Goal: Task Accomplishment & Management: Manage account settings

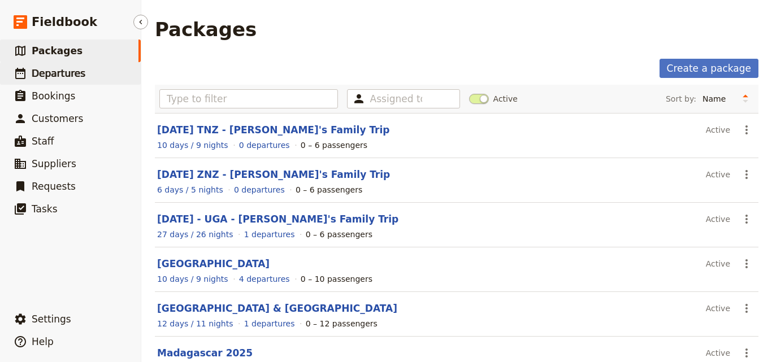
scroll to position [253, 0]
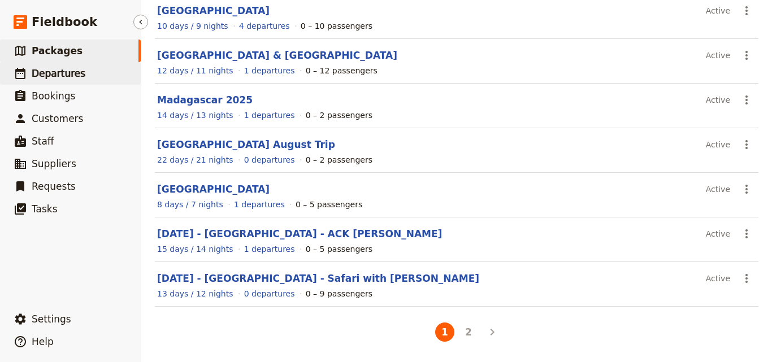
click at [76, 73] on span "Departures" at bounding box center [59, 73] width 54 height 11
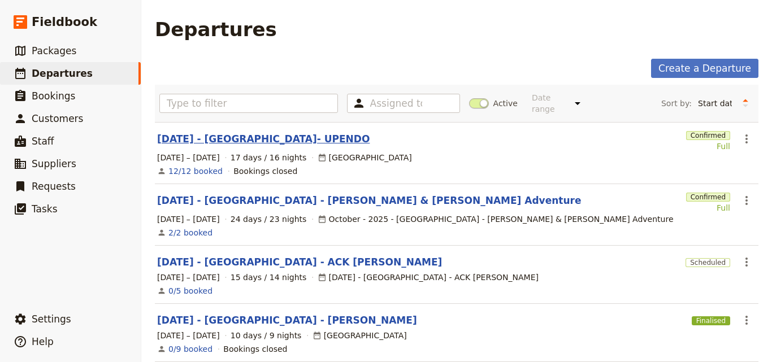
click at [274, 135] on link "[DATE] - [GEOGRAPHIC_DATA]- UPENDO" at bounding box center [263, 139] width 213 height 14
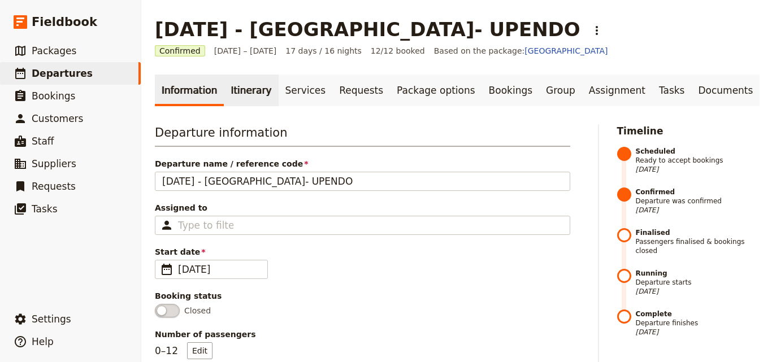
click at [254, 94] on link "Itinerary" at bounding box center [251, 91] width 54 height 32
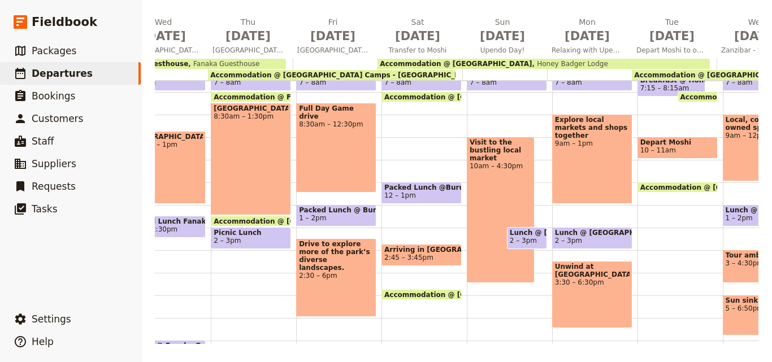
scroll to position [0, 536]
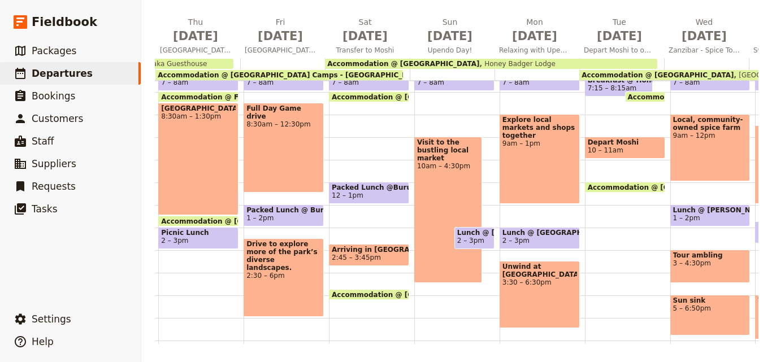
click at [161, 345] on main "[DATE] - [GEOGRAPHIC_DATA]- UPENDO ​ Confirmed [DATE] – [DATE] 17 days / 16 nig…" at bounding box center [456, 99] width 631 height 527
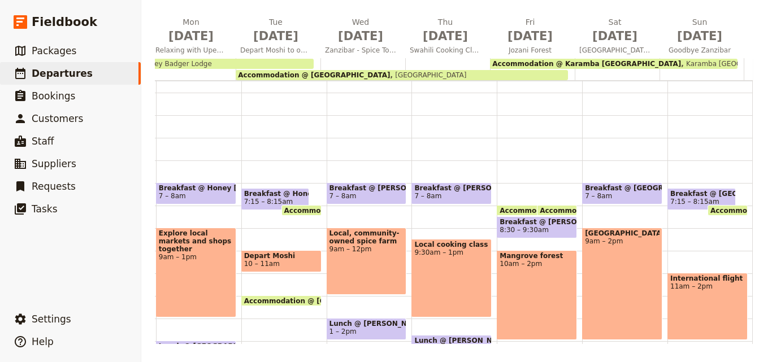
scroll to position [57, 0]
click at [64, 50] on span "Packages" at bounding box center [54, 50] width 45 height 11
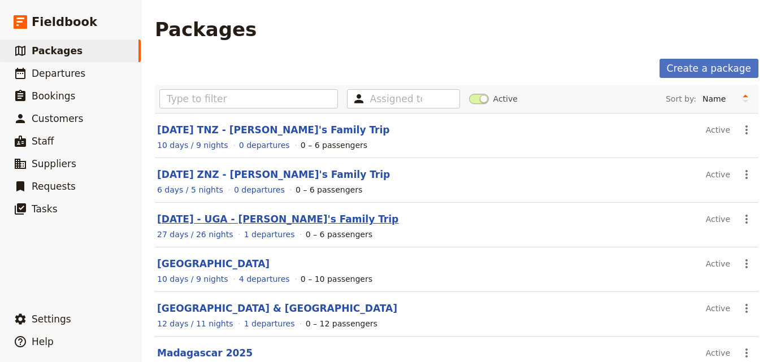
click at [172, 216] on link "[DATE] - UGA - [PERSON_NAME]'s Family Trip" at bounding box center [277, 219] width 241 height 11
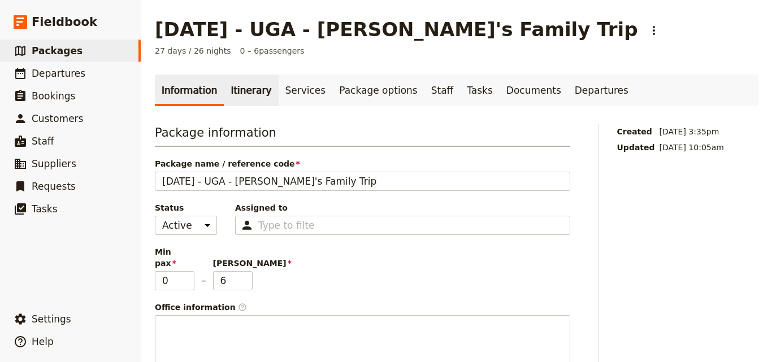
click at [226, 94] on link "Itinerary" at bounding box center [251, 91] width 54 height 32
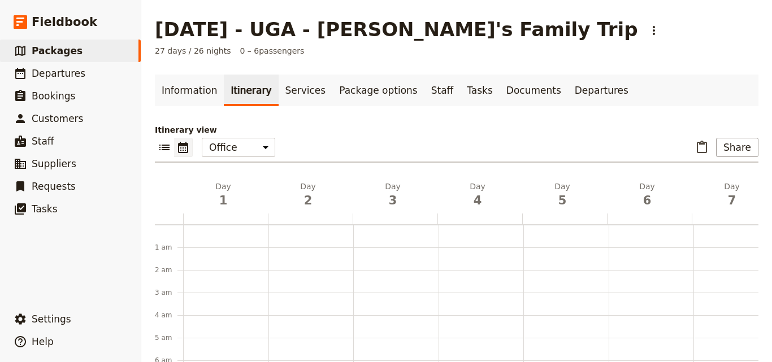
scroll to position [147, 0]
click at [213, 189] on h2 "Day 1" at bounding box center [223, 195] width 71 height 28
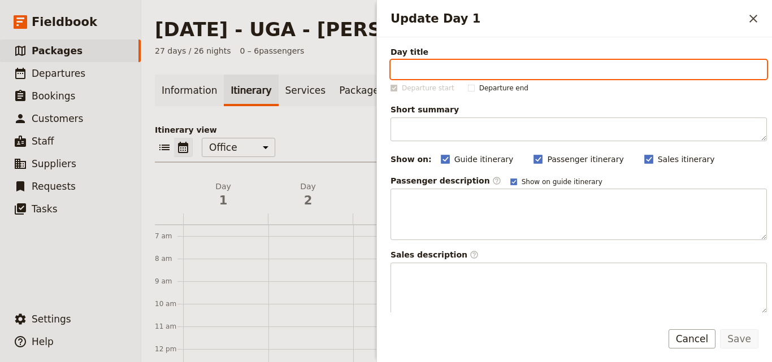
drag, startPoint x: 398, startPoint y: 71, endPoint x: 432, endPoint y: 64, distance: 35.3
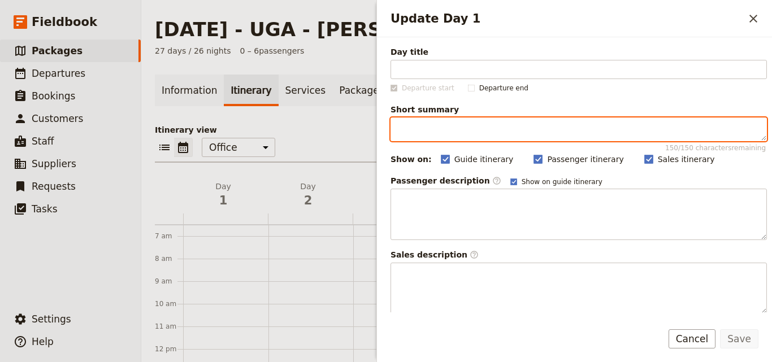
drag, startPoint x: 432, startPoint y: 64, endPoint x: 415, endPoint y: 132, distance: 70.5
click at [415, 132] on textarea "Short summary 150 / 150 characters remaining" at bounding box center [579, 130] width 376 height 24
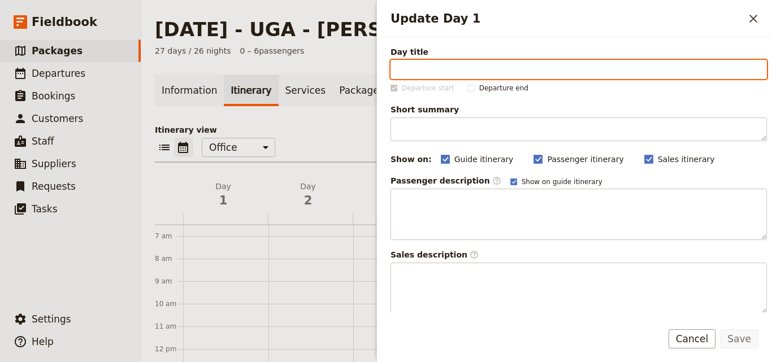
paste input "Arrive Entebbe anytime"
type input "Arrive Entebbe anytime"
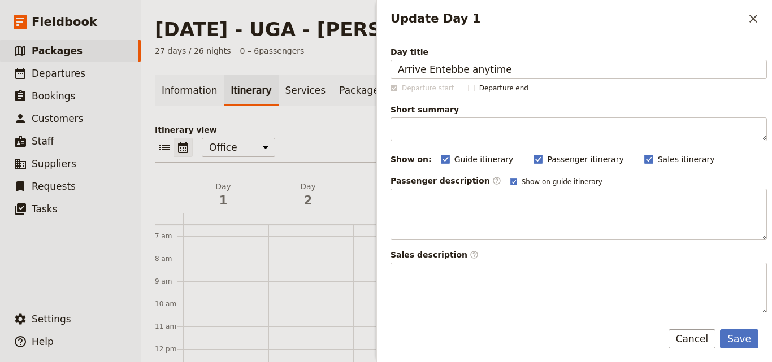
click at [458, 116] on label "Short summary 150 / 150 characters remaining" at bounding box center [579, 122] width 376 height 37
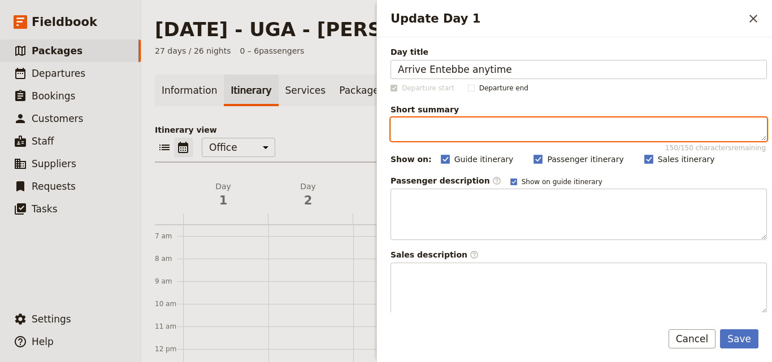
click at [458, 118] on textarea "Short summary 150 / 150 characters remaining" at bounding box center [579, 130] width 376 height 24
paste textarea "Transfer from [GEOGRAPHIC_DATA]"
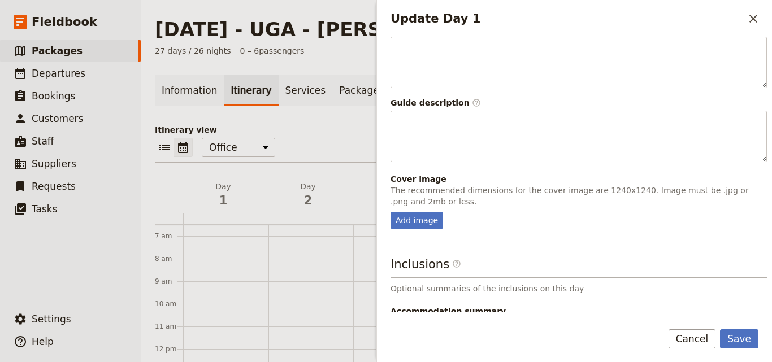
scroll to position [297, 0]
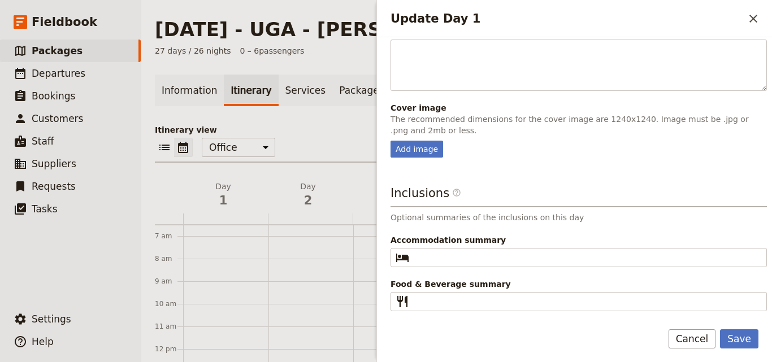
type textarea "Transfer from [GEOGRAPHIC_DATA]"
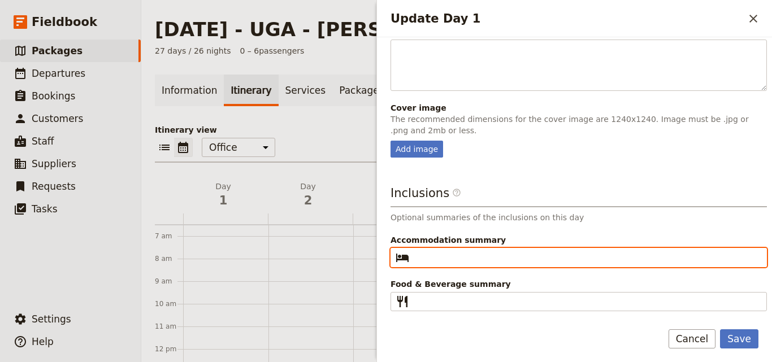
drag, startPoint x: 424, startPoint y: 247, endPoint x: 523, endPoint y: 262, distance: 99.5
click at [523, 262] on input "Accommodation summary ​" at bounding box center [587, 258] width 346 height 14
drag, startPoint x: 428, startPoint y: 248, endPoint x: 424, endPoint y: 253, distance: 6.6
paste input "Airport Guest house, [GEOGRAPHIC_DATA]"
drag, startPoint x: 545, startPoint y: 260, endPoint x: 499, endPoint y: 259, distance: 46.4
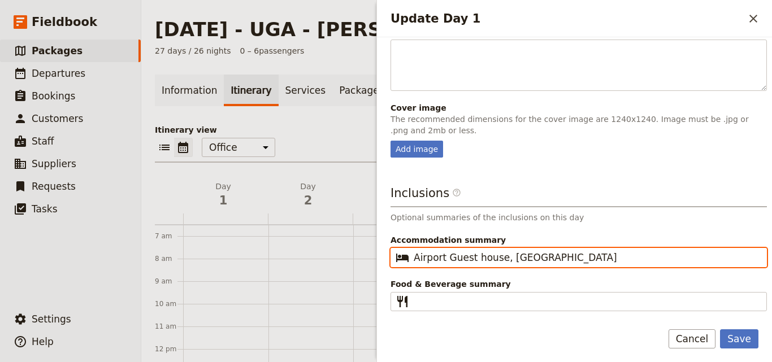
click at [499, 259] on input "Airport Guest house, [GEOGRAPHIC_DATA]" at bounding box center [587, 258] width 346 height 14
type input "Airport Guest house"
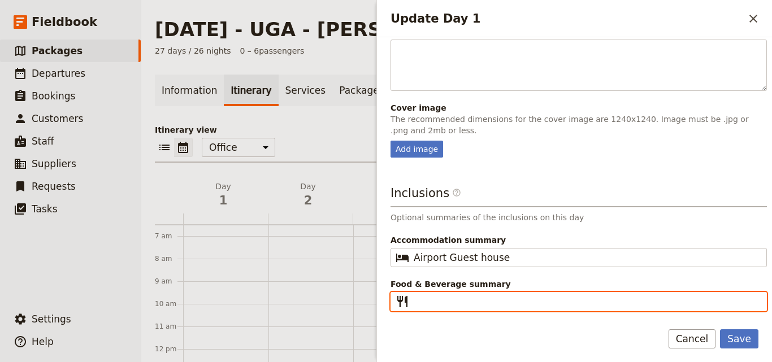
click at [489, 298] on input "Food & Beverage summary ​" at bounding box center [587, 302] width 346 height 14
type input "D"
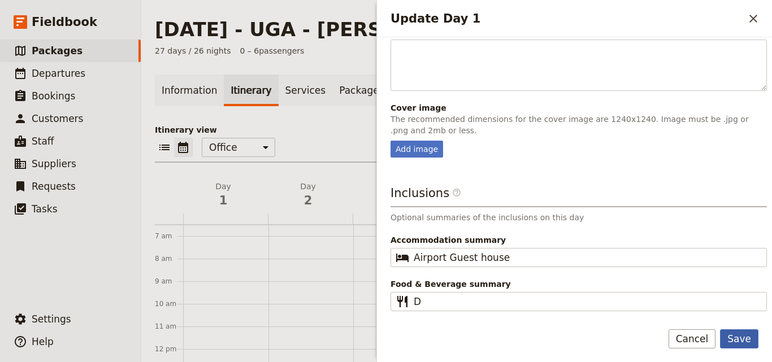
click at [736, 337] on button "Save" at bounding box center [739, 339] width 38 height 19
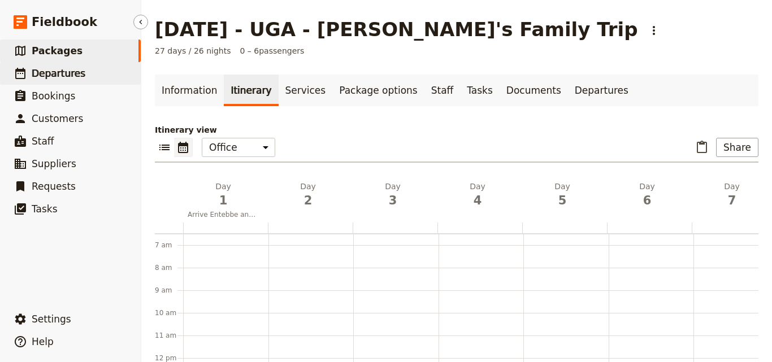
click at [88, 74] on link "​ Departures" at bounding box center [70, 73] width 141 height 23
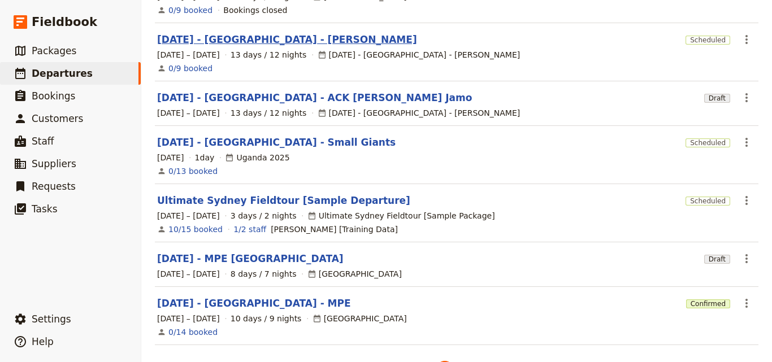
scroll to position [369, 0]
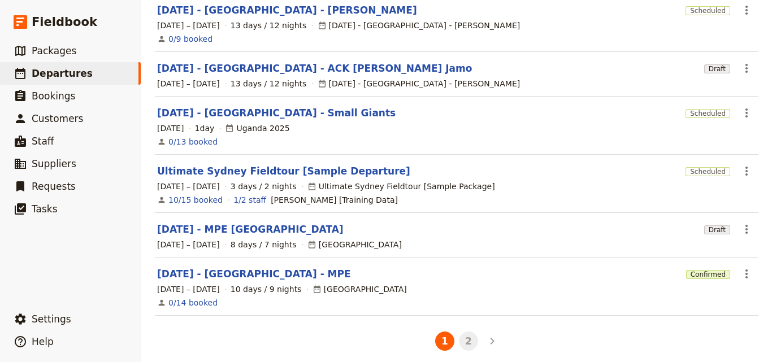
click at [460, 339] on button "2" at bounding box center [468, 341] width 19 height 19
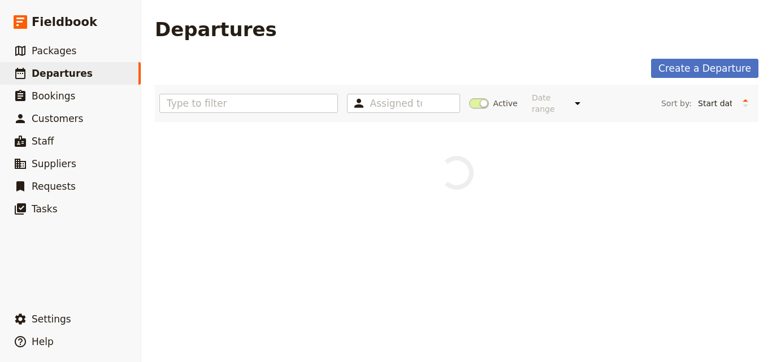
scroll to position [0, 0]
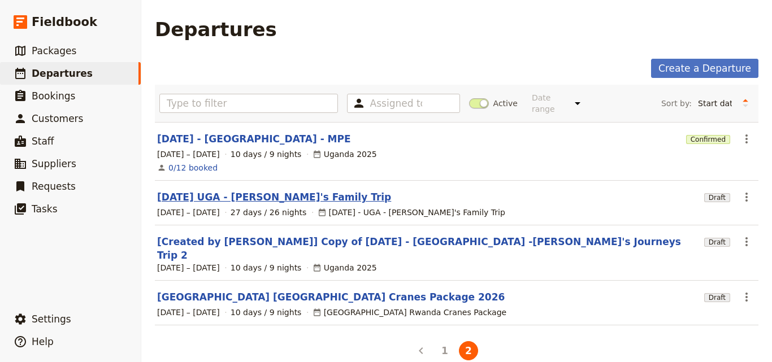
click at [254, 190] on link "[DATE] UGA - [PERSON_NAME]'s Family Trip" at bounding box center [274, 197] width 234 height 14
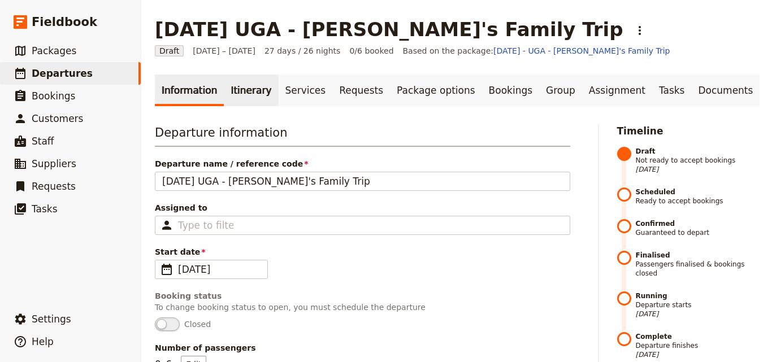
click at [241, 99] on link "Itinerary" at bounding box center [251, 91] width 54 height 32
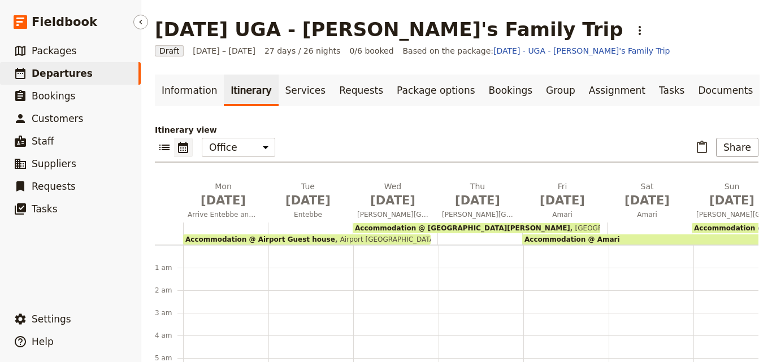
click at [60, 72] on span "Departures" at bounding box center [62, 73] width 61 height 11
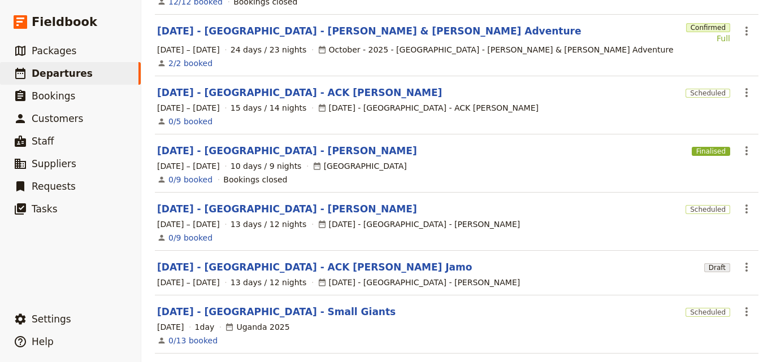
scroll to position [369, 0]
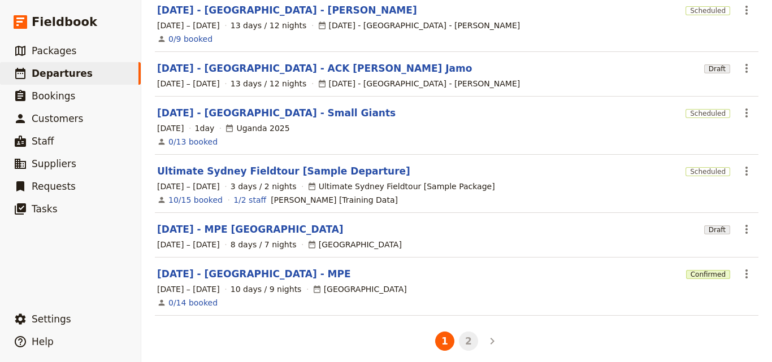
click at [459, 332] on button "2" at bounding box center [468, 341] width 19 height 19
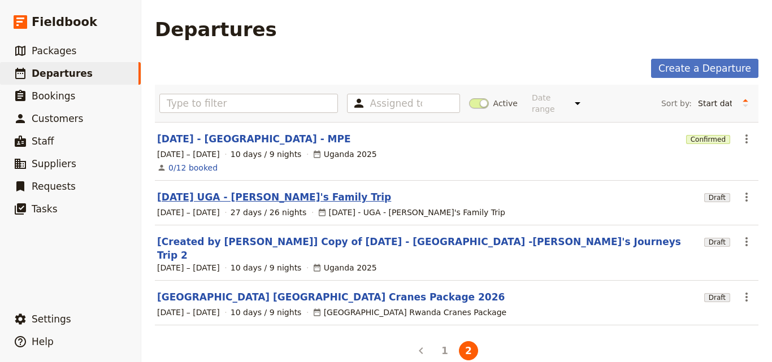
click at [210, 190] on link "[DATE] UGA - [PERSON_NAME]'s Family Trip" at bounding box center [274, 197] width 234 height 14
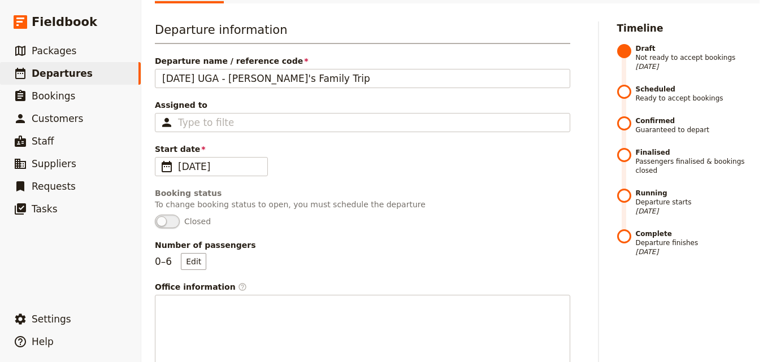
scroll to position [57, 0]
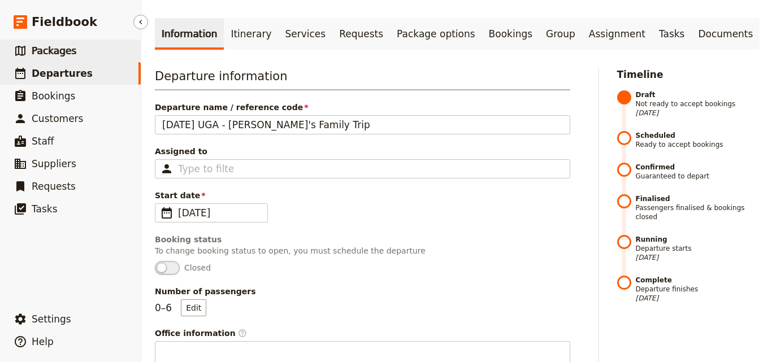
click at [33, 47] on span "Packages" at bounding box center [54, 50] width 45 height 11
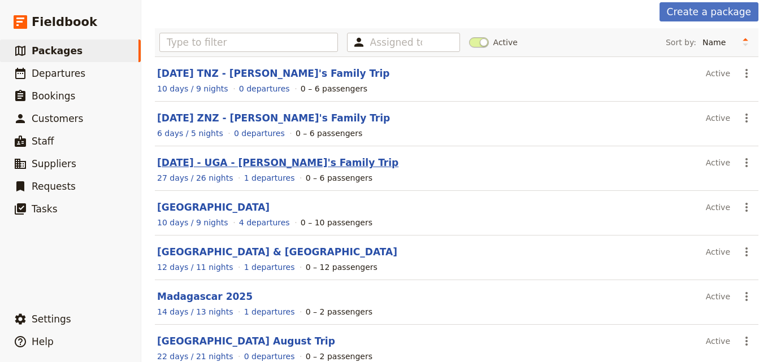
click at [242, 161] on link "[DATE] - UGA - [PERSON_NAME]'s Family Trip" at bounding box center [277, 162] width 241 height 11
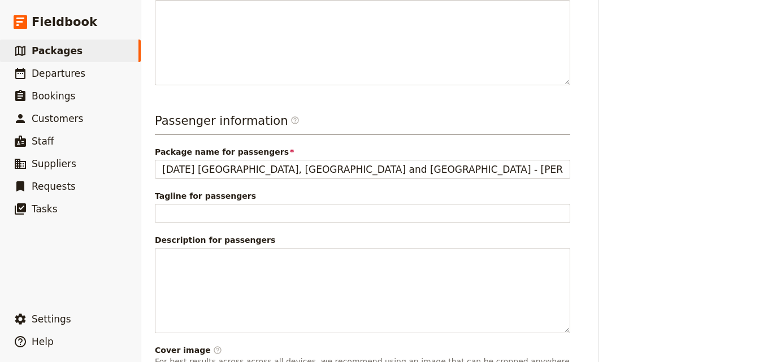
scroll to position [339, 0]
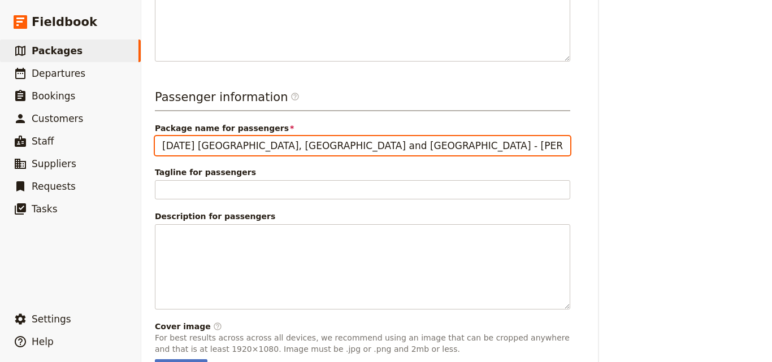
drag, startPoint x: 236, startPoint y: 135, endPoint x: 333, endPoint y: 133, distance: 97.8
click at [333, 136] on input "[DATE] [GEOGRAPHIC_DATA], [GEOGRAPHIC_DATA] and [GEOGRAPHIC_DATA] - [PERSON_NAM…" at bounding box center [362, 145] width 415 height 19
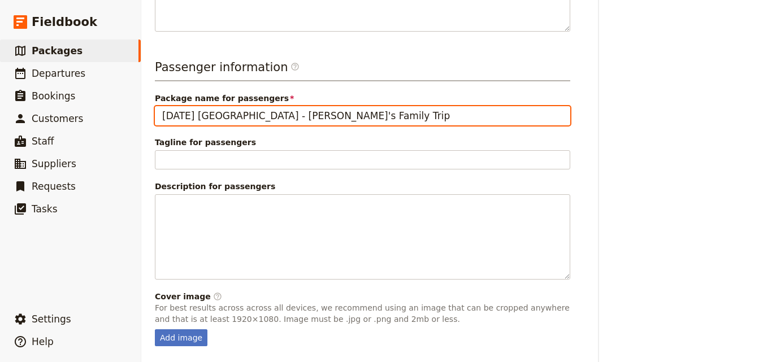
scroll to position [397, 0]
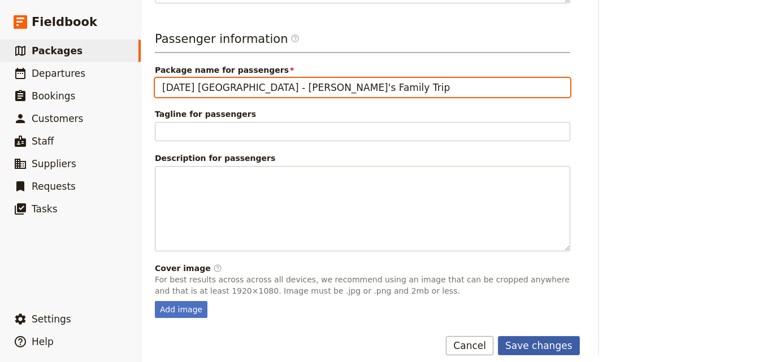
type input "[DATE] [GEOGRAPHIC_DATA] - [PERSON_NAME]'s Family Trip"
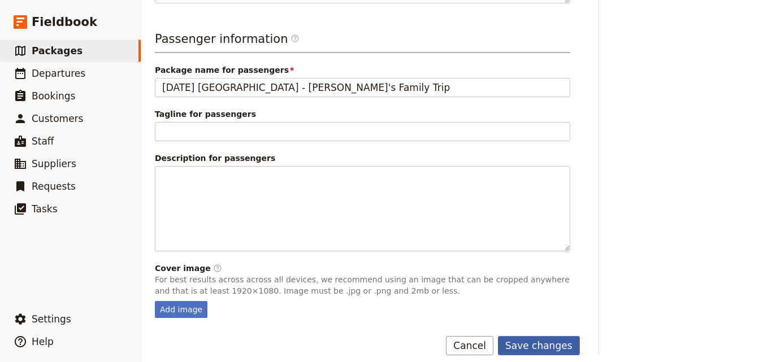
click at [557, 340] on button "Save changes" at bounding box center [539, 345] width 82 height 19
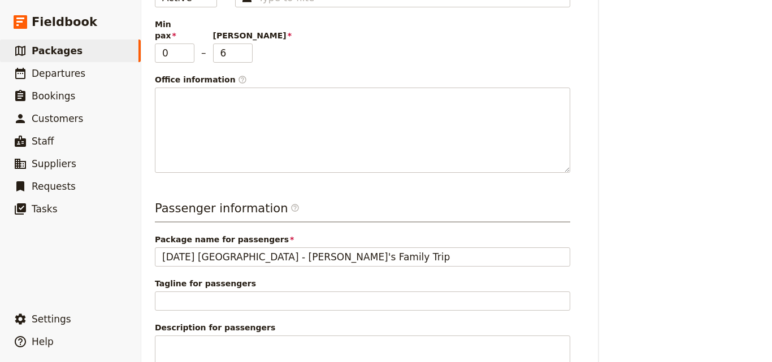
scroll to position [0, 0]
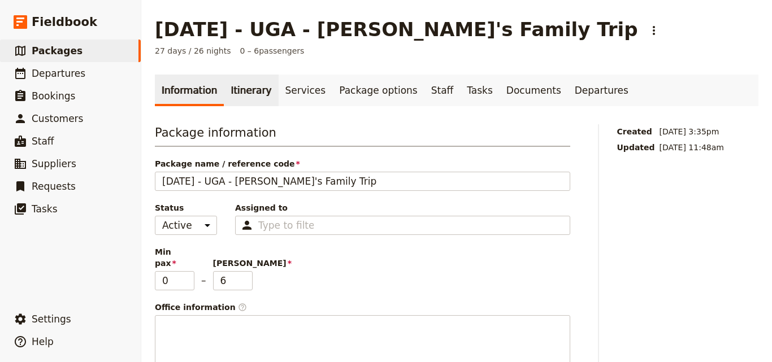
click at [254, 105] on link "Itinerary" at bounding box center [251, 91] width 54 height 32
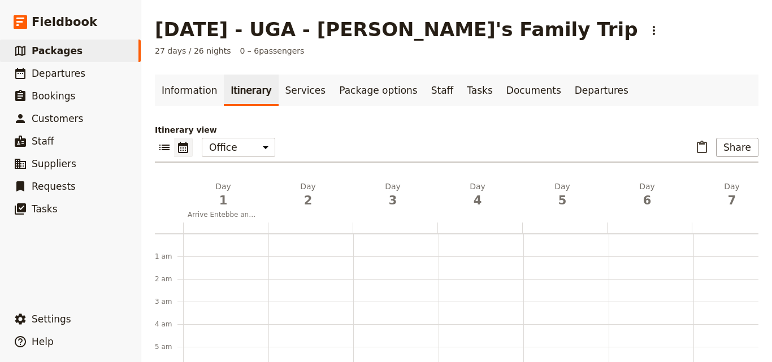
scroll to position [147, 0]
click at [189, 99] on link "Information" at bounding box center [189, 91] width 69 height 32
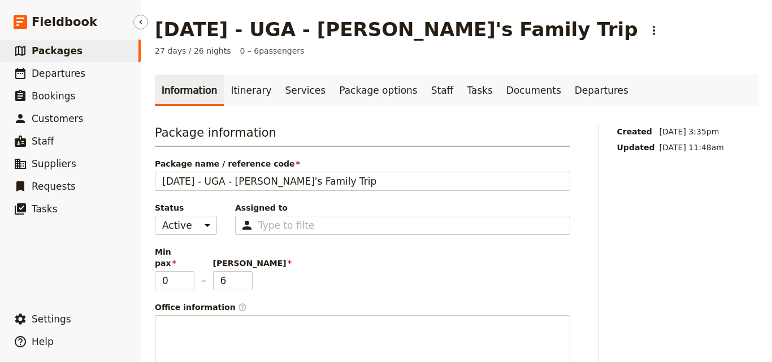
click at [94, 53] on link "​ Packages" at bounding box center [70, 51] width 141 height 23
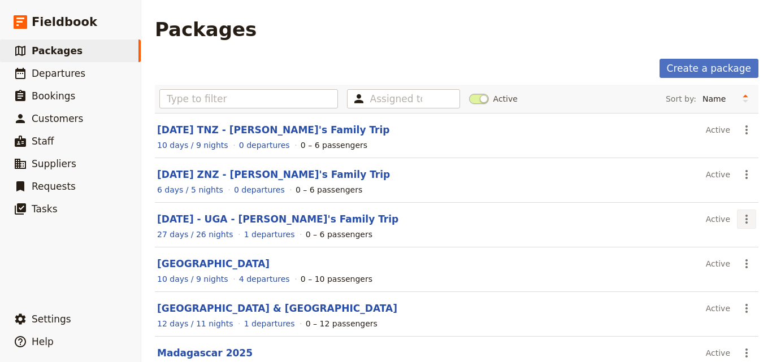
click at [740, 217] on icon "Actions" at bounding box center [747, 220] width 14 height 14
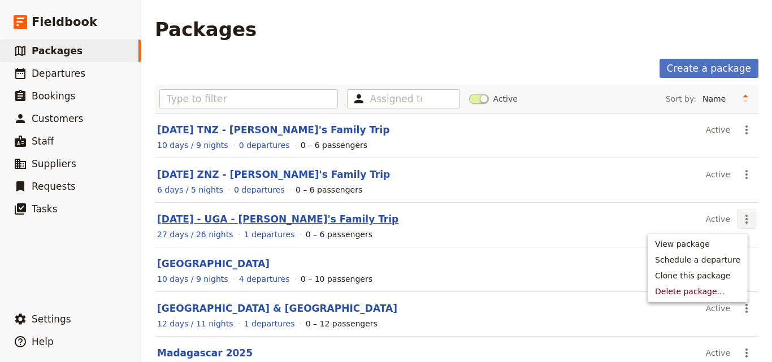
click at [285, 219] on link "[DATE] - UGA - [PERSON_NAME]'s Family Trip" at bounding box center [277, 219] width 241 height 11
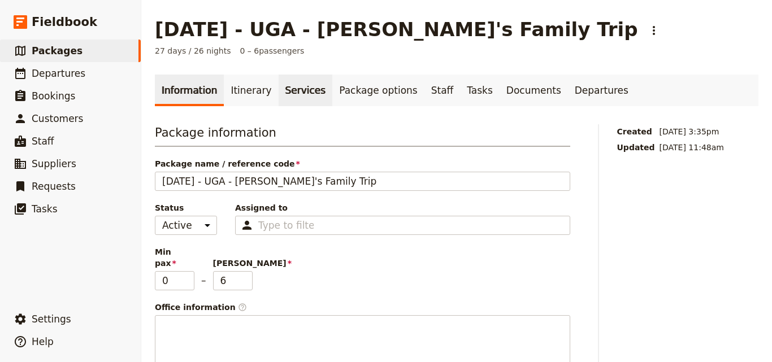
click at [285, 99] on link "Services" at bounding box center [306, 91] width 54 height 32
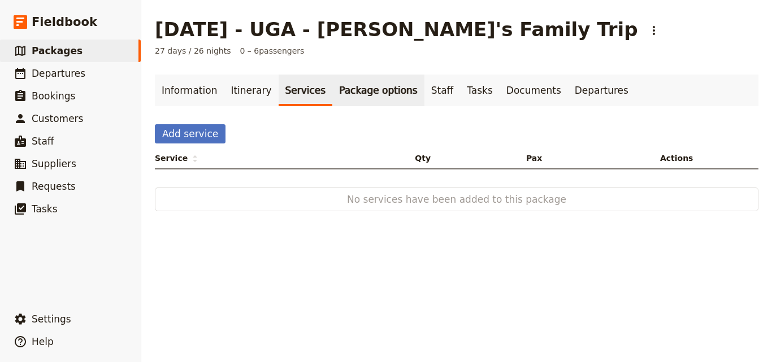
click at [332, 97] on link "Package options" at bounding box center [378, 91] width 92 height 32
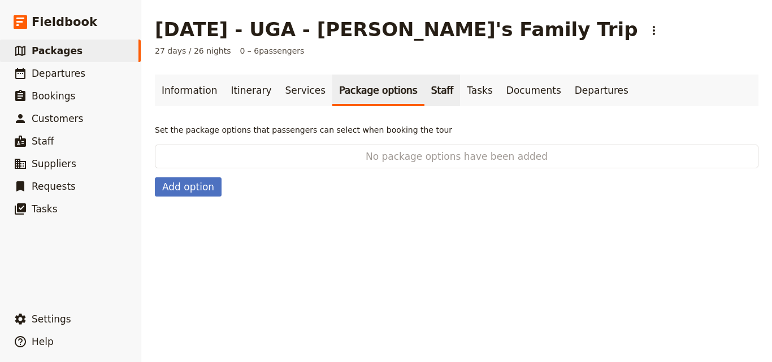
click at [424, 94] on link "Staff" at bounding box center [442, 91] width 36 height 32
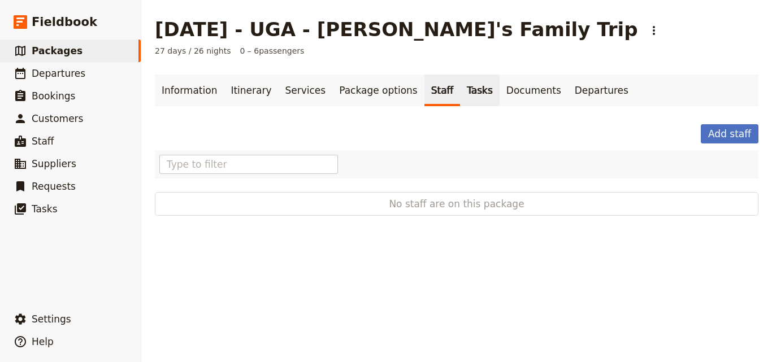
click at [460, 90] on link "Tasks" at bounding box center [480, 91] width 40 height 32
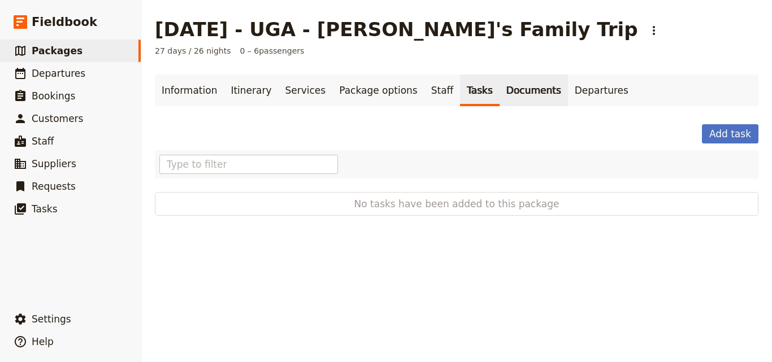
click at [505, 94] on link "Documents" at bounding box center [534, 91] width 68 height 32
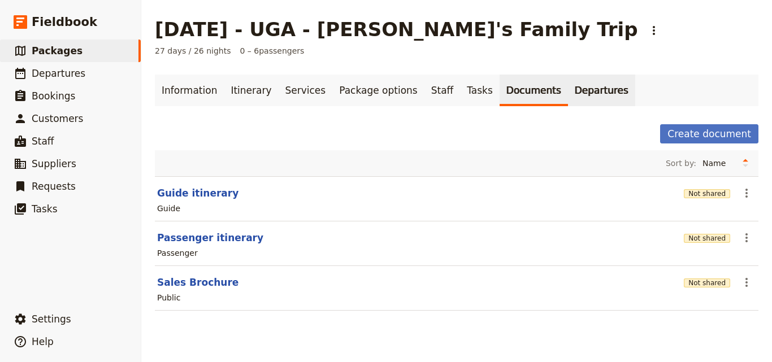
click at [568, 92] on link "Departures" at bounding box center [601, 91] width 67 height 32
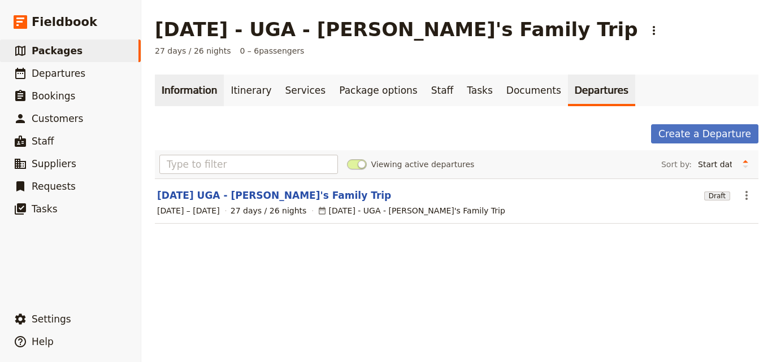
click at [170, 85] on link "Information" at bounding box center [189, 91] width 69 height 32
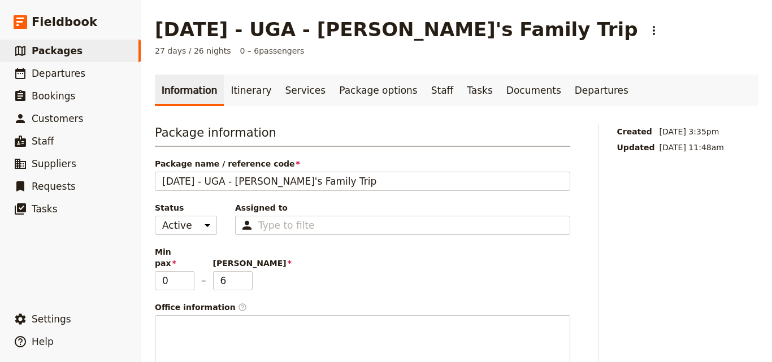
click at [192, 51] on span "27 days / 26 nights" at bounding box center [193, 50] width 76 height 11
click at [59, 50] on span "Packages" at bounding box center [57, 50] width 51 height 11
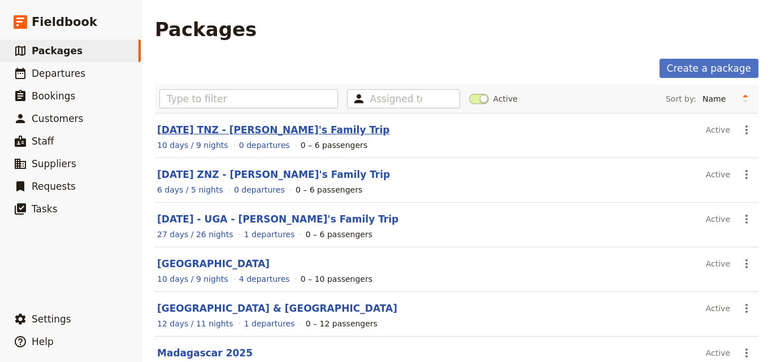
click at [269, 133] on link "[DATE] TNZ - [PERSON_NAME]'s Family Trip" at bounding box center [273, 129] width 233 height 11
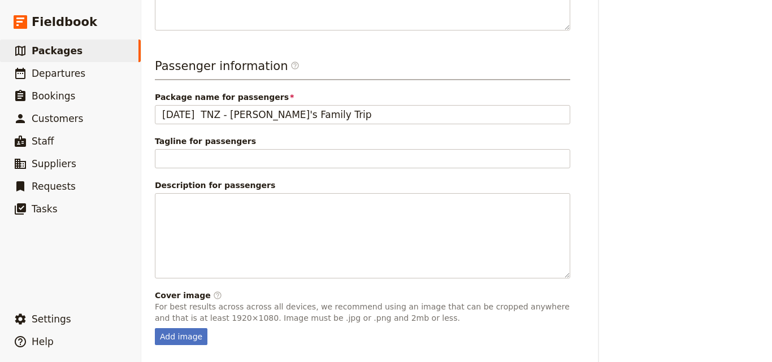
scroll to position [397, 0]
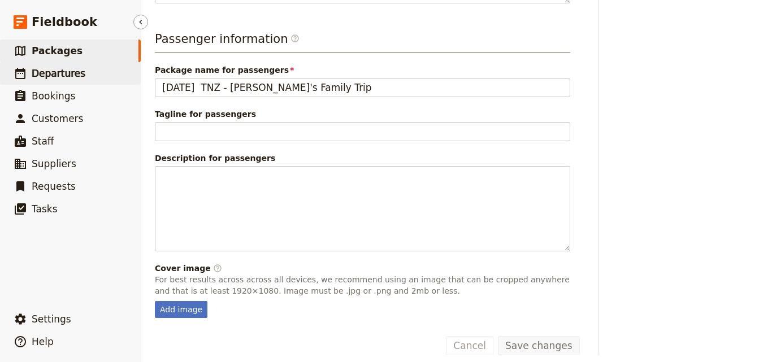
click at [48, 81] on link "​ Departures" at bounding box center [70, 73] width 141 height 23
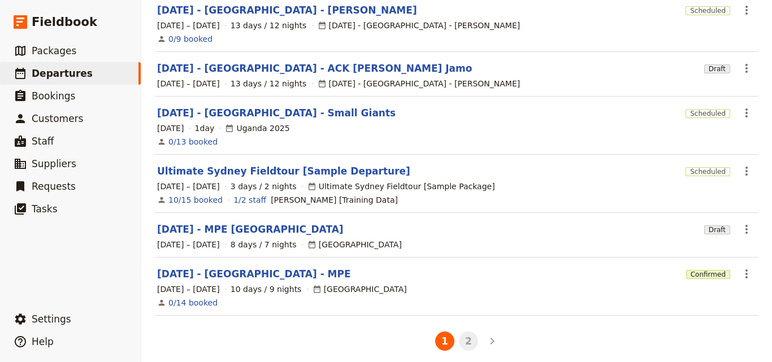
click at [467, 332] on button "2" at bounding box center [468, 341] width 19 height 19
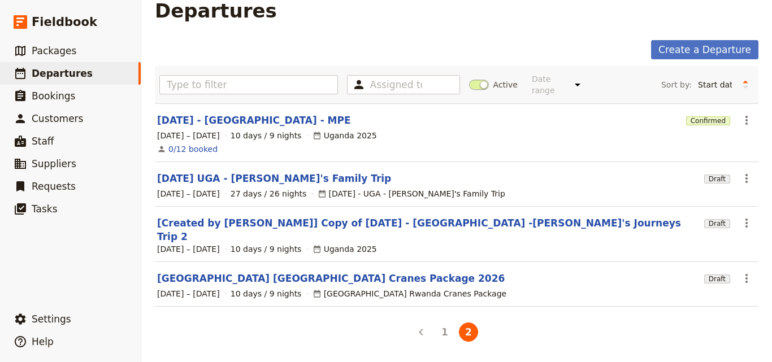
scroll to position [0, 0]
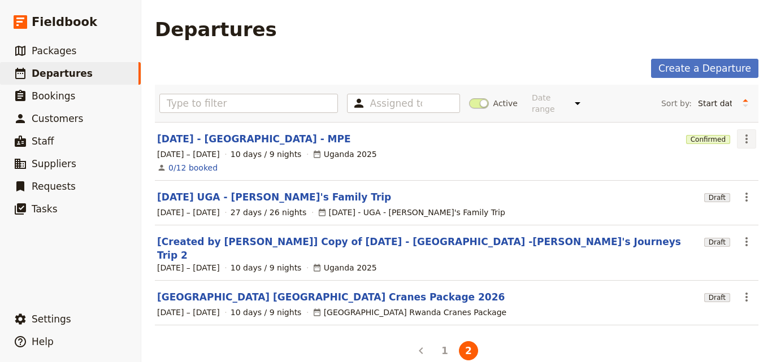
click at [740, 132] on icon "Actions" at bounding box center [747, 139] width 14 height 14
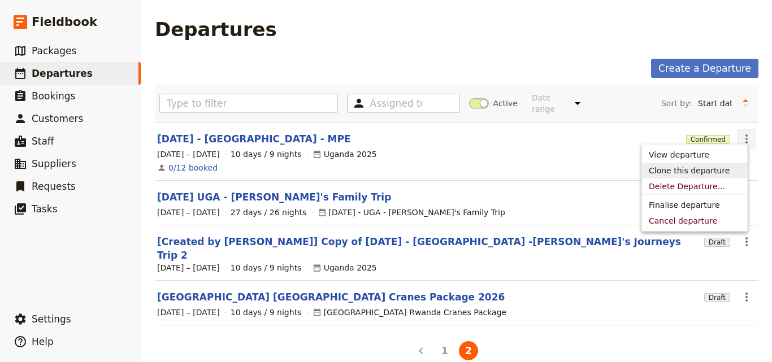
click at [707, 172] on span "Clone this departure" at bounding box center [689, 170] width 81 height 11
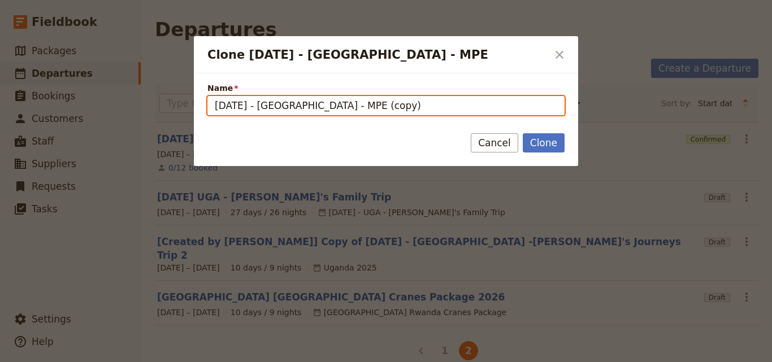
drag, startPoint x: 302, startPoint y: 107, endPoint x: 266, endPoint y: 106, distance: 36.8
click at [266, 106] on input "[DATE] - [GEOGRAPHIC_DATA] - MPE (copy)" at bounding box center [385, 105] width 357 height 19
type input "[DATE] - TNZ - MPE (copy)"
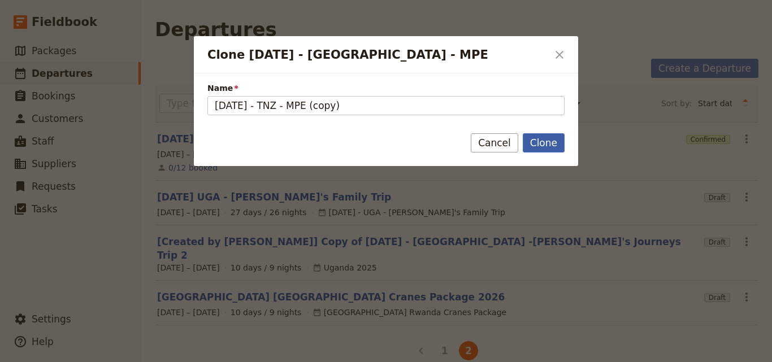
click at [541, 146] on button "Clone" at bounding box center [544, 142] width 42 height 19
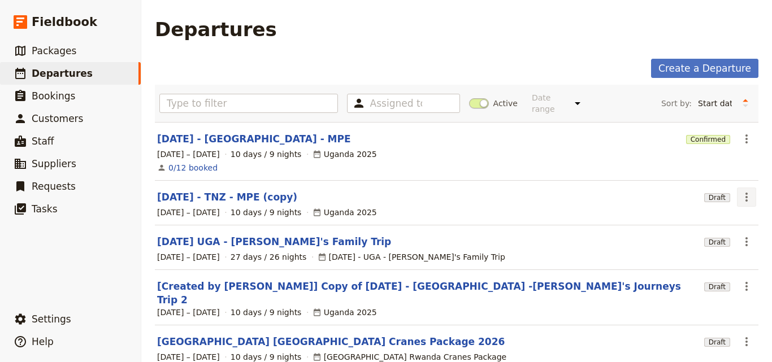
click at [746, 193] on icon "Actions" at bounding box center [747, 197] width 2 height 9
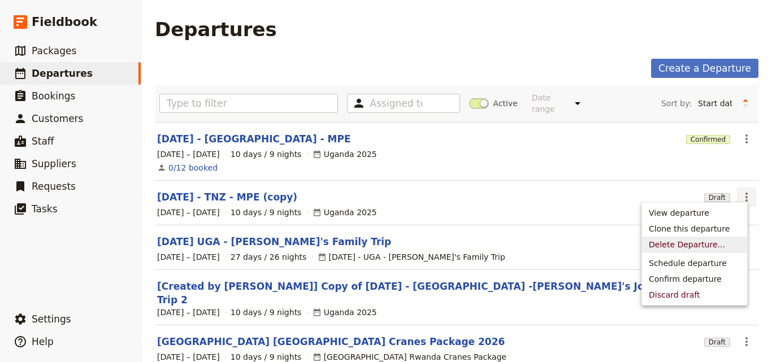
click at [712, 238] on button "Delete Departure..." at bounding box center [694, 245] width 105 height 16
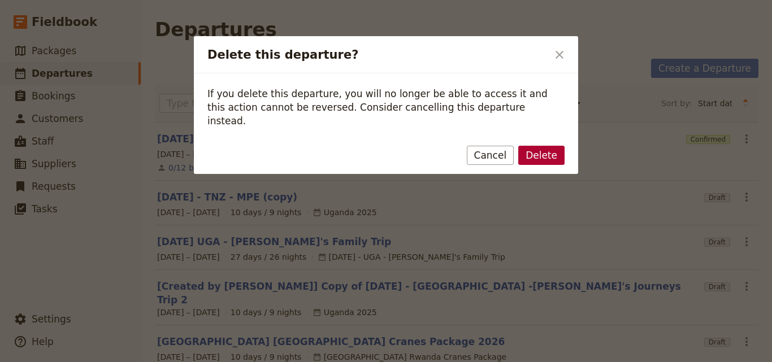
click at [558, 146] on button "Delete" at bounding box center [541, 155] width 46 height 19
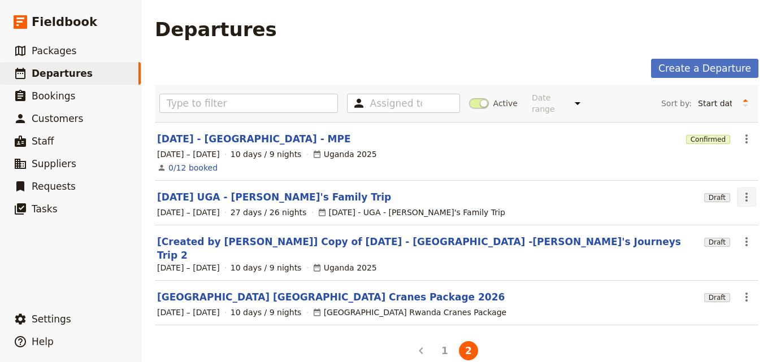
click at [740, 190] on icon "Actions" at bounding box center [747, 197] width 14 height 14
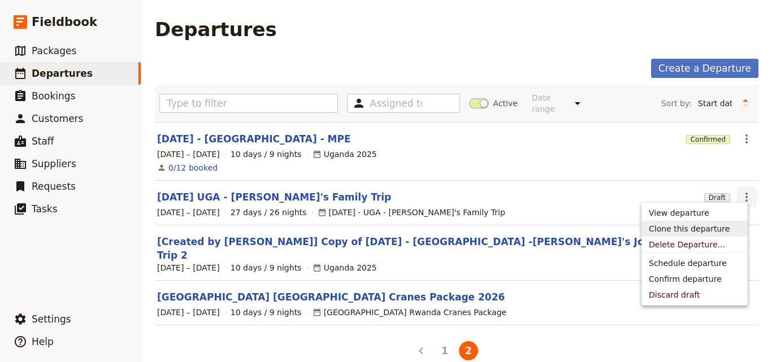
click at [699, 235] on button "Clone this departure" at bounding box center [694, 229] width 105 height 16
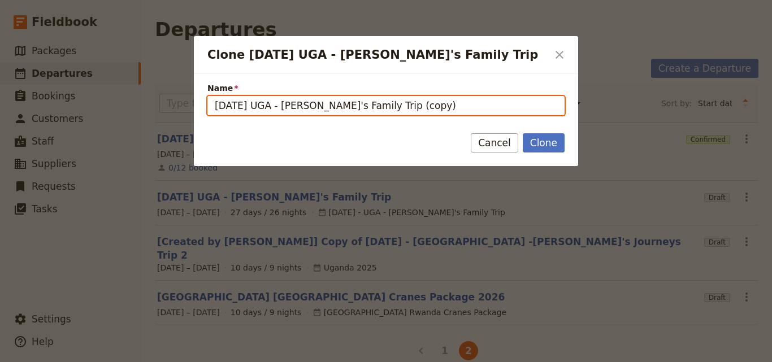
drag, startPoint x: 277, startPoint y: 107, endPoint x: 259, endPoint y: 109, distance: 18.2
click at [259, 109] on input "[DATE] UGA - [PERSON_NAME]'s Family Trip (copy)" at bounding box center [385, 105] width 357 height 19
type input "[DATE] TNZ- [PERSON_NAME]'s Family Trip (copy)"
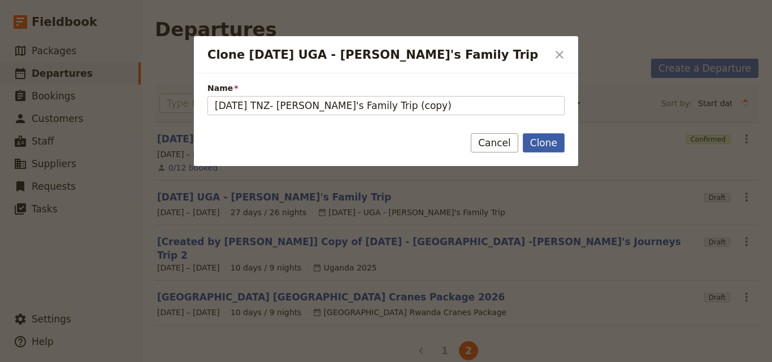
click at [551, 143] on button "Clone" at bounding box center [544, 142] width 42 height 19
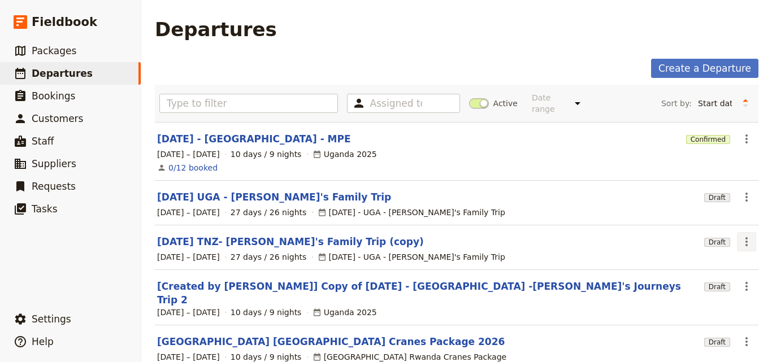
click at [740, 239] on icon "Actions" at bounding box center [747, 242] width 14 height 14
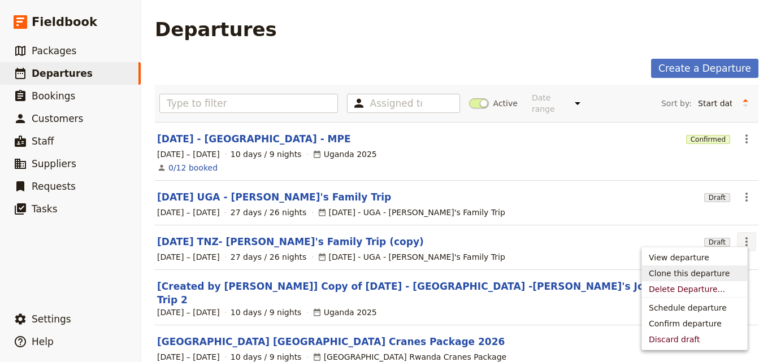
click at [704, 279] on button "Clone this departure" at bounding box center [694, 274] width 105 height 16
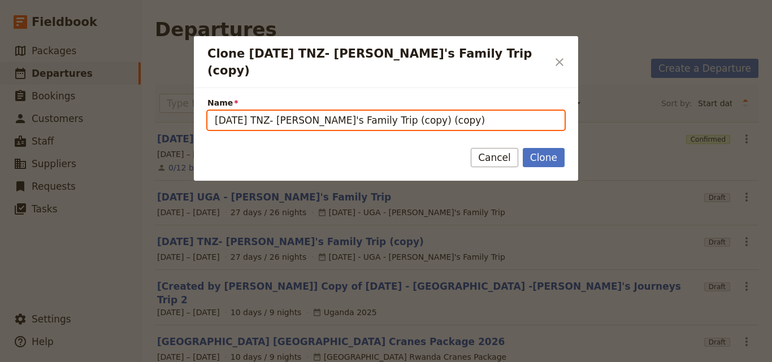
click at [262, 111] on input "[DATE] TNZ- [PERSON_NAME]'s Family Trip (copy) (copy)" at bounding box center [385, 120] width 357 height 19
drag, startPoint x: 269, startPoint y: 105, endPoint x: 255, endPoint y: 99, distance: 14.5
click at [255, 111] on input "[DATE] TNZ- [PERSON_NAME]'s Family Trip (copy) (copy)" at bounding box center [385, 120] width 357 height 19
click at [259, 111] on input "[DATE] Z- [PERSON_NAME]'s Family Trip (copy) (copy)" at bounding box center [385, 120] width 357 height 19
type input "[DATE] ZNZ- [PERSON_NAME]'s Family Trip (copy) (copy)"
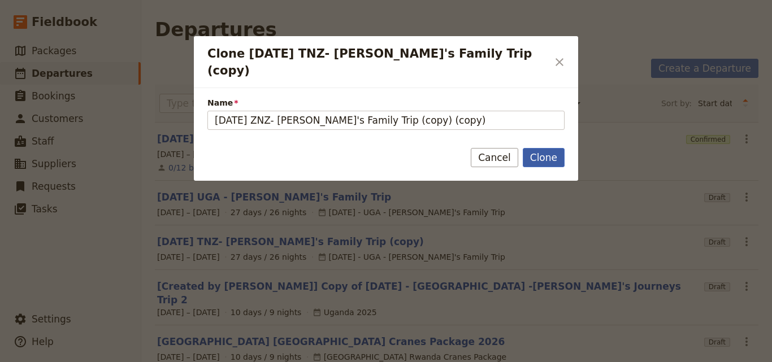
click at [532, 148] on button "Clone" at bounding box center [544, 157] width 42 height 19
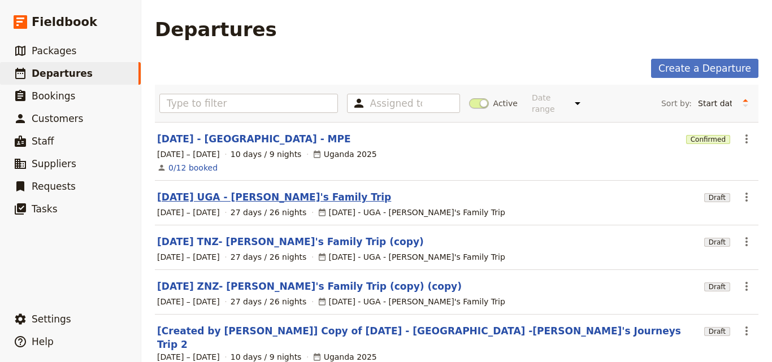
click at [170, 193] on link "[DATE] UGA - [PERSON_NAME]'s Family Trip" at bounding box center [274, 197] width 234 height 14
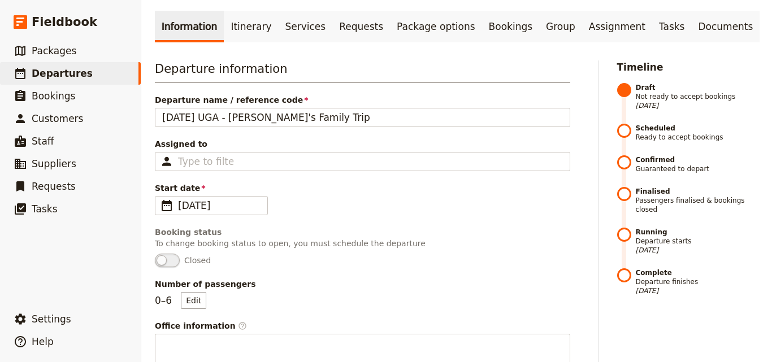
scroll to position [113, 0]
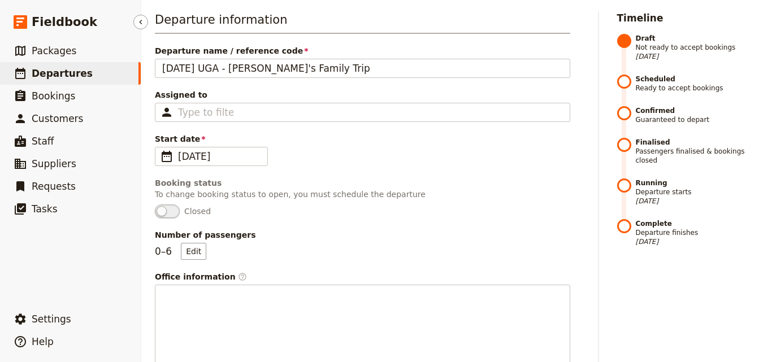
click at [53, 70] on span "Departures" at bounding box center [62, 73] width 61 height 11
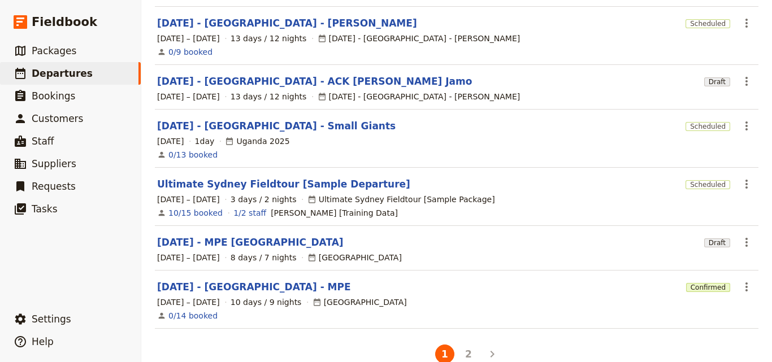
scroll to position [369, 0]
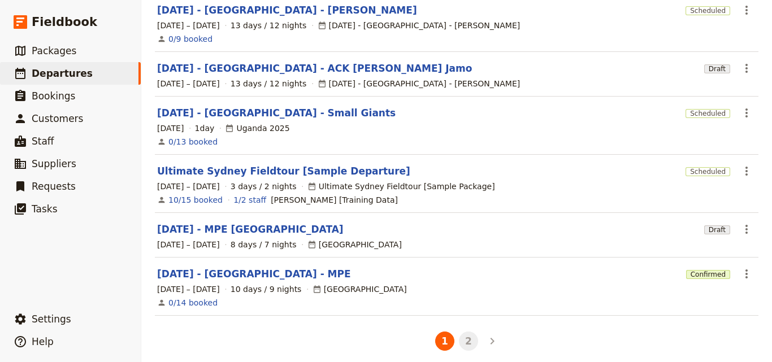
click at [463, 332] on button "2" at bounding box center [468, 341] width 19 height 19
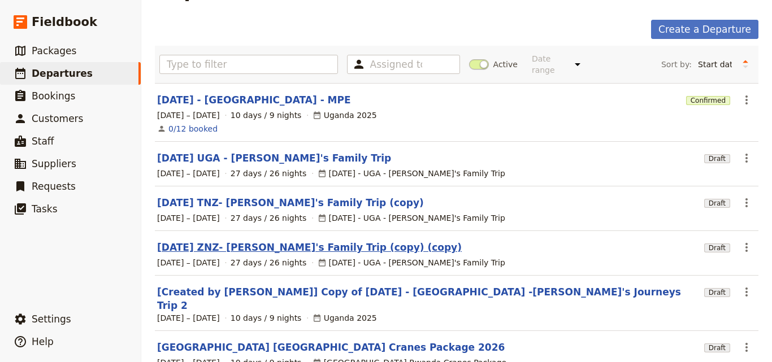
scroll to position [0, 0]
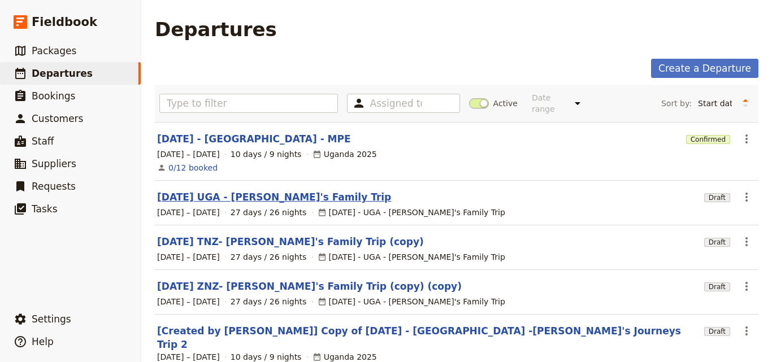
click at [250, 191] on link "[DATE] UGA - [PERSON_NAME]'s Family Trip" at bounding box center [274, 197] width 234 height 14
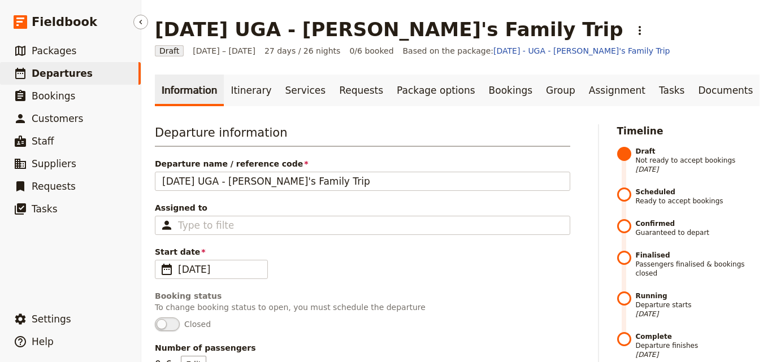
click at [119, 72] on link "​ Departures" at bounding box center [70, 73] width 141 height 23
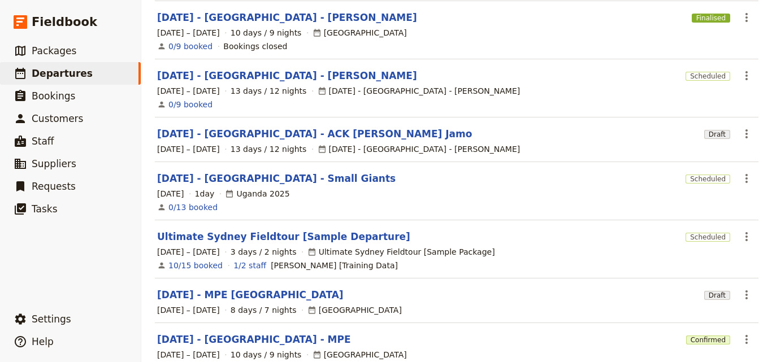
scroll to position [369, 0]
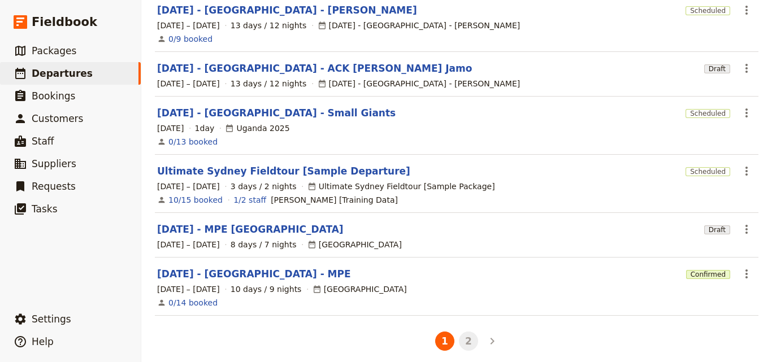
click at [465, 332] on button "2" at bounding box center [468, 341] width 19 height 19
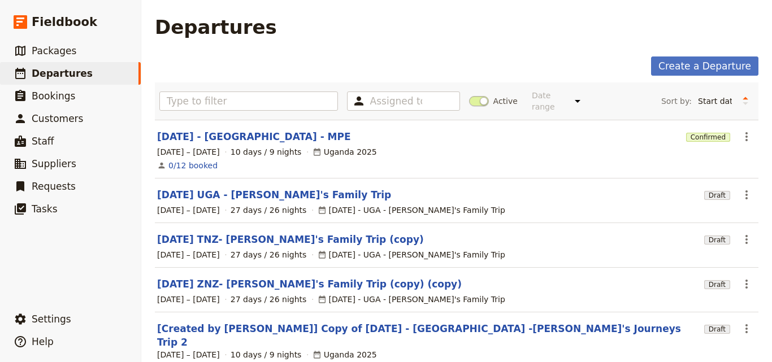
scroll to position [0, 0]
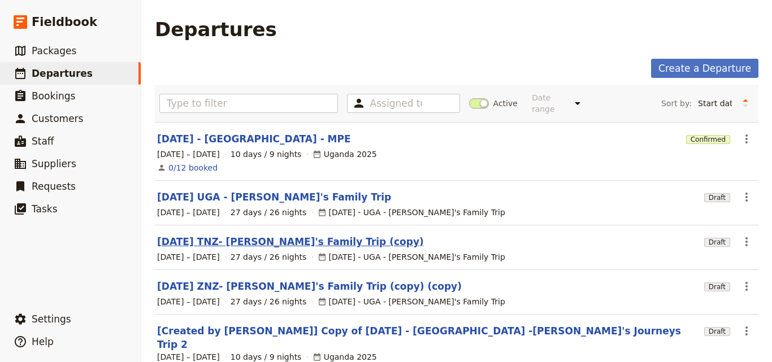
click at [267, 237] on link "[DATE] TNZ- [PERSON_NAME]'s Family Trip (copy)" at bounding box center [290, 242] width 267 height 14
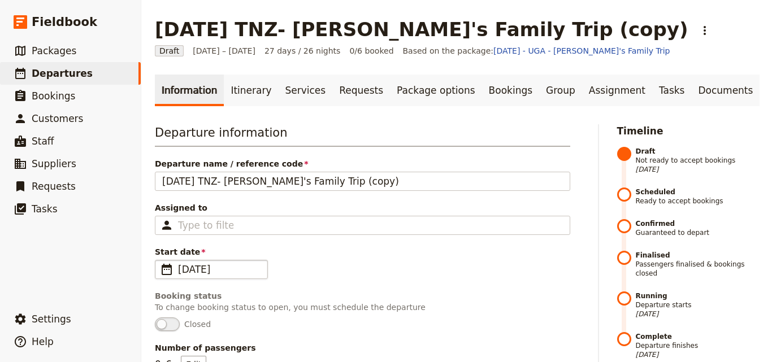
click at [208, 272] on span "[DATE]" at bounding box center [219, 270] width 83 height 14
click at [160, 261] on input "[DATE]" at bounding box center [159, 260] width 1 height 1
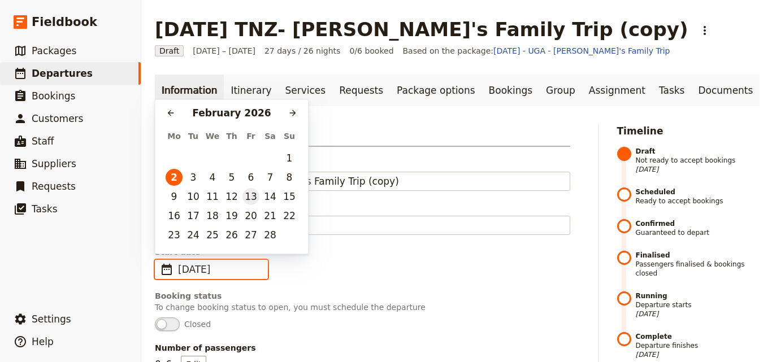
click at [253, 198] on button "13" at bounding box center [250, 196] width 17 height 17
type input "[DATE]"
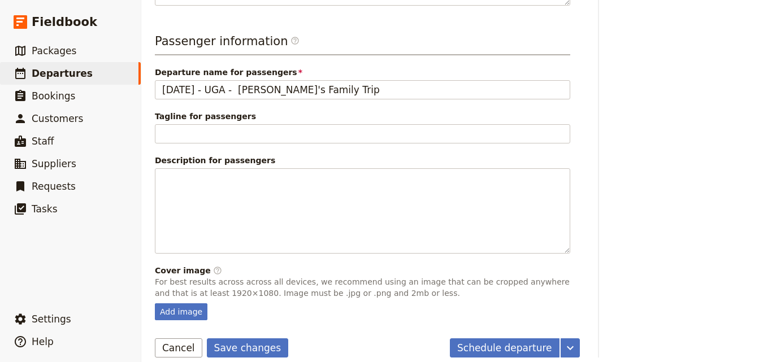
scroll to position [491, 0]
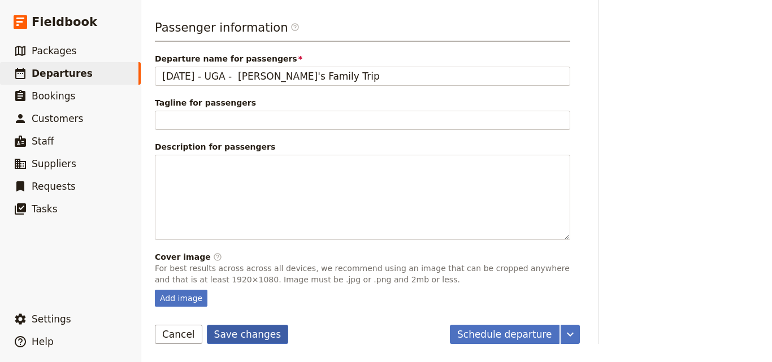
click at [236, 326] on button "Save changes" at bounding box center [248, 334] width 82 height 19
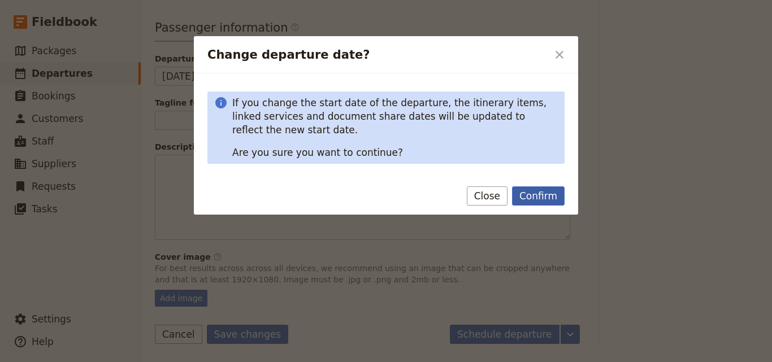
click at [535, 194] on button "Confirm" at bounding box center [538, 196] width 53 height 19
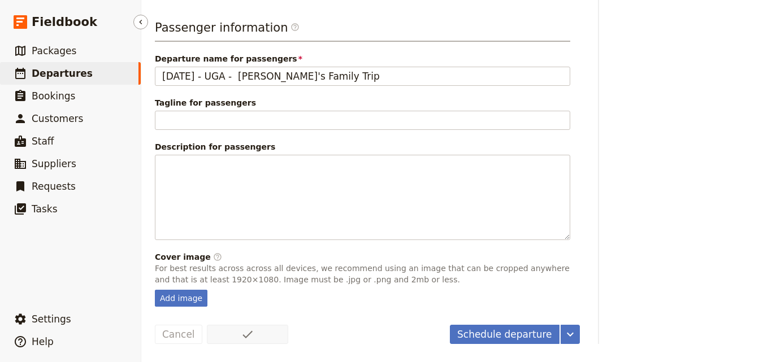
click at [98, 69] on link "​ Departures" at bounding box center [70, 73] width 141 height 23
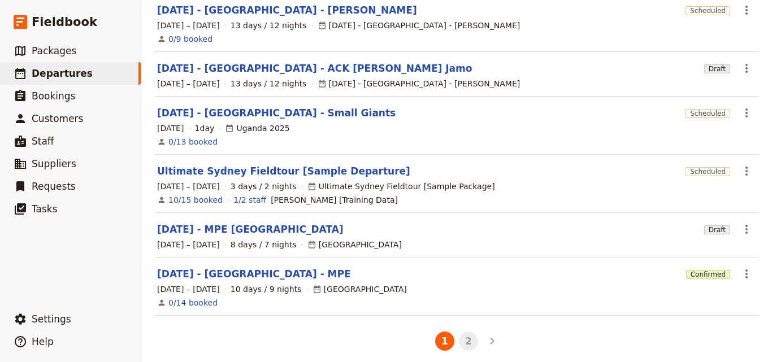
click at [469, 335] on button "2" at bounding box center [468, 341] width 19 height 19
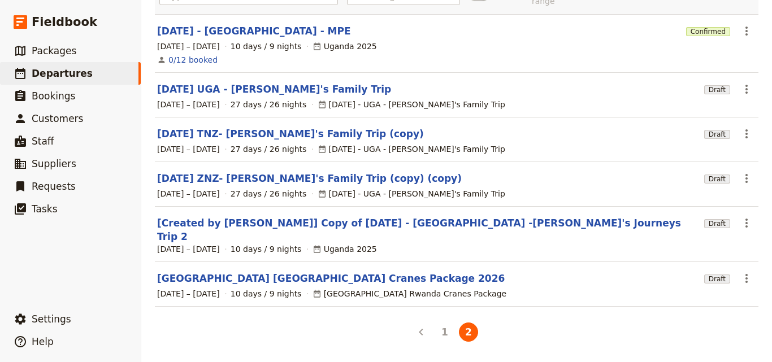
scroll to position [88, 0]
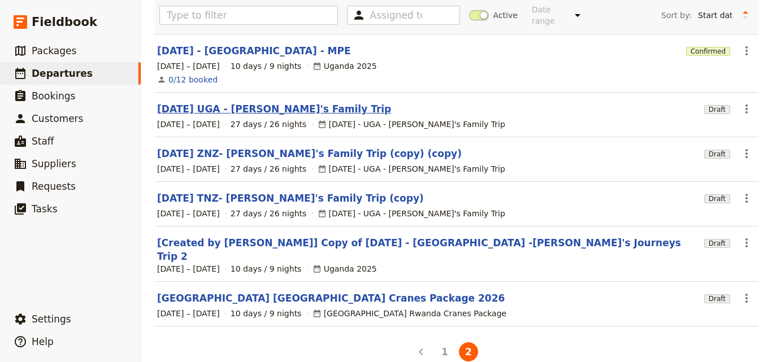
click at [231, 102] on link "[DATE] UGA - [PERSON_NAME]'s Family Trip" at bounding box center [274, 109] width 234 height 14
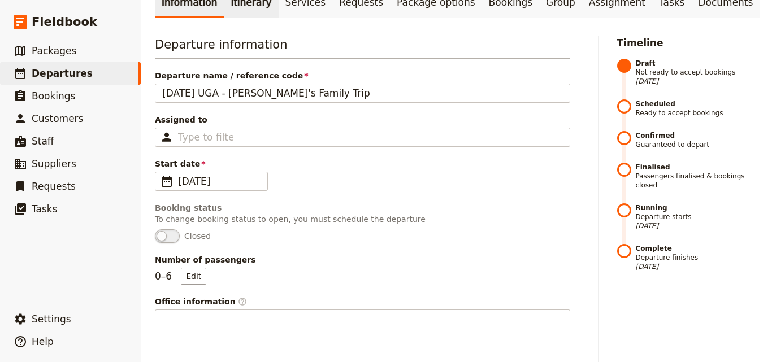
click at [244, 11] on link "Itinerary" at bounding box center [251, 2] width 54 height 32
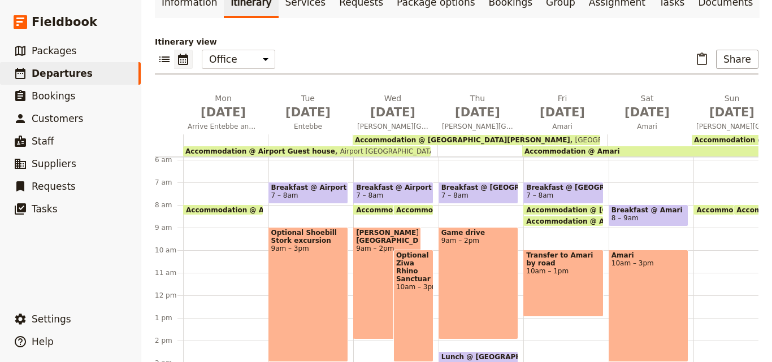
scroll to position [113, 0]
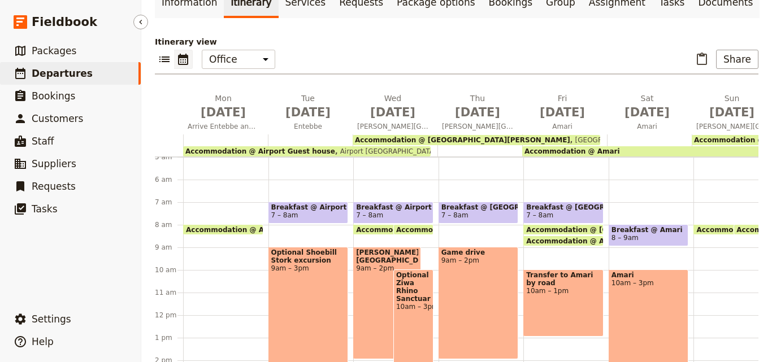
click at [94, 76] on link "​ Departures" at bounding box center [70, 73] width 141 height 23
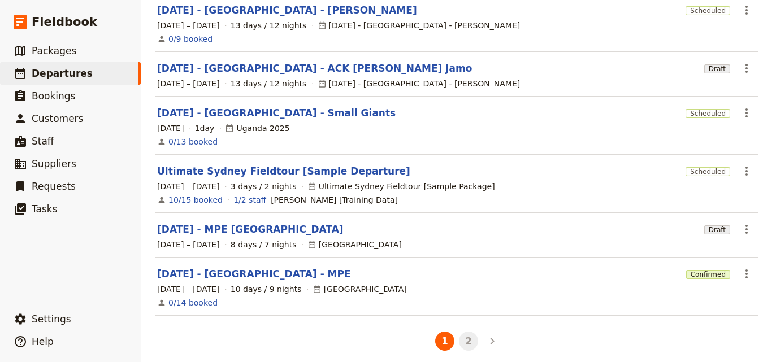
click at [469, 332] on button "2" at bounding box center [468, 341] width 19 height 19
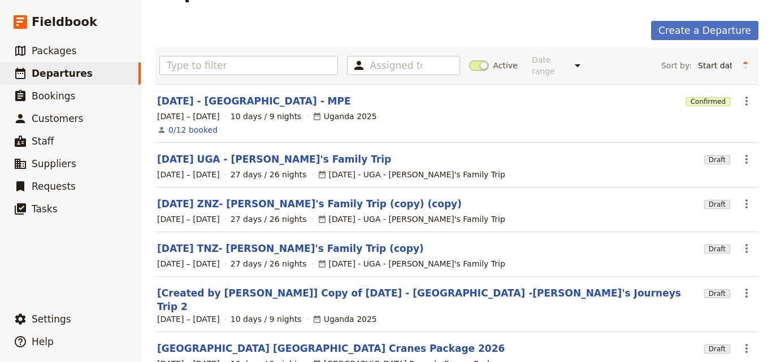
scroll to position [88, 0]
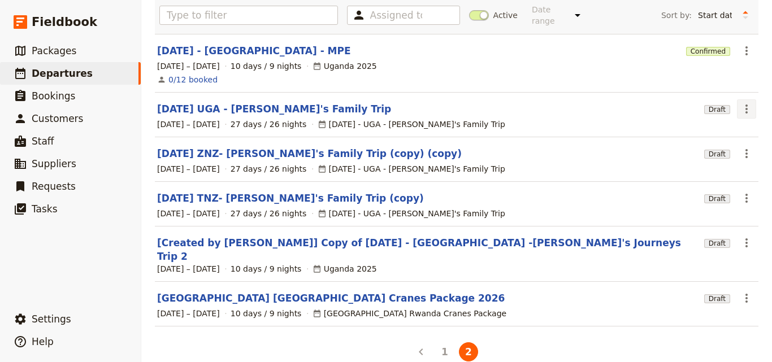
click at [743, 104] on icon "Actions" at bounding box center [747, 109] width 14 height 14
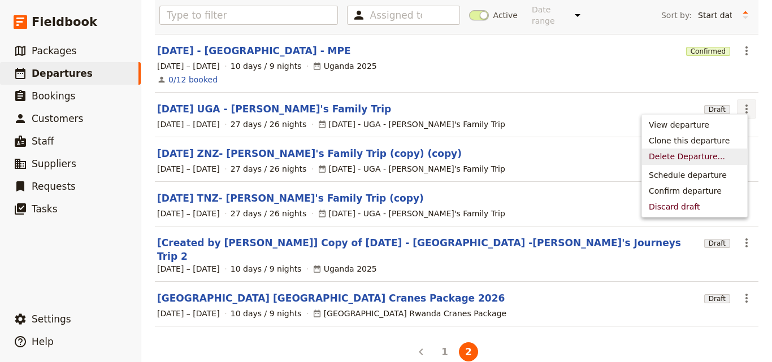
click at [708, 151] on span "Delete Departure..." at bounding box center [687, 156] width 76 height 11
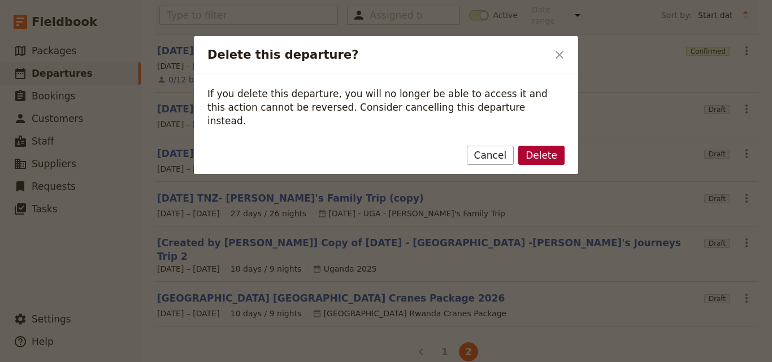
click at [545, 146] on button "Delete" at bounding box center [541, 155] width 46 height 19
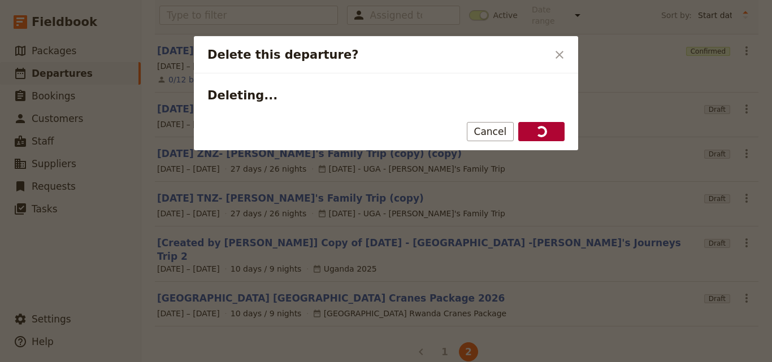
scroll to position [44, 0]
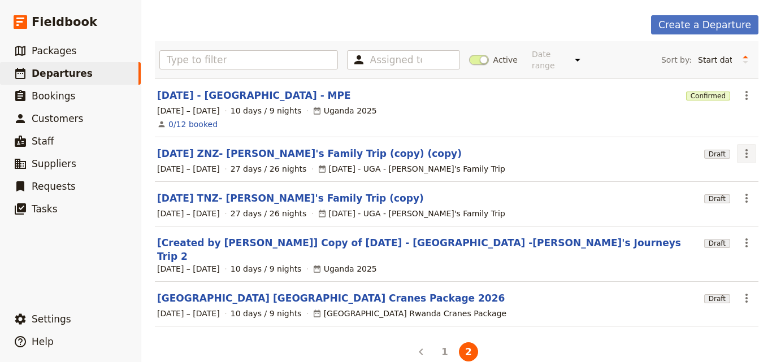
click at [743, 150] on icon "Actions" at bounding box center [747, 154] width 14 height 14
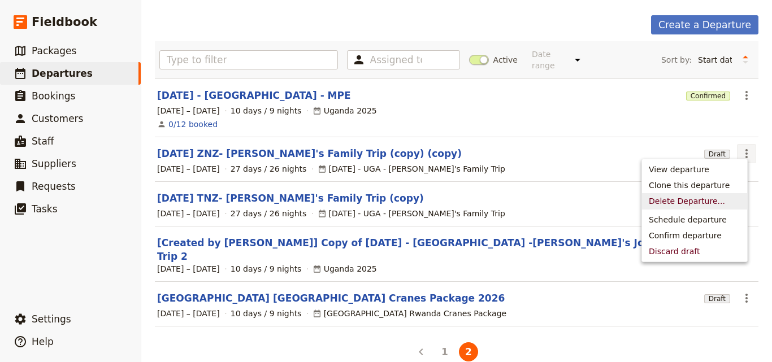
click at [729, 194] on button "Delete Departure..." at bounding box center [694, 201] width 105 height 16
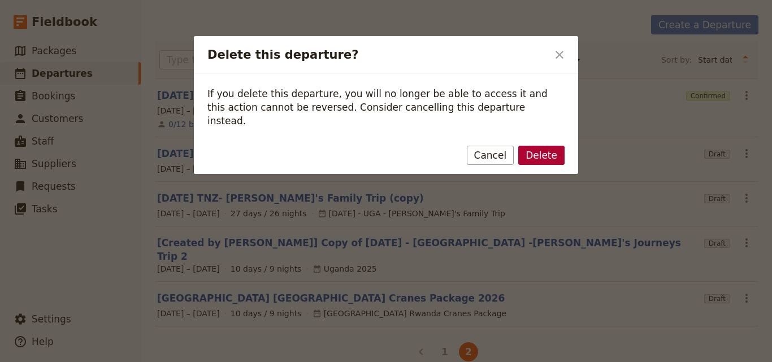
click at [536, 146] on button "Delete" at bounding box center [541, 155] width 46 height 19
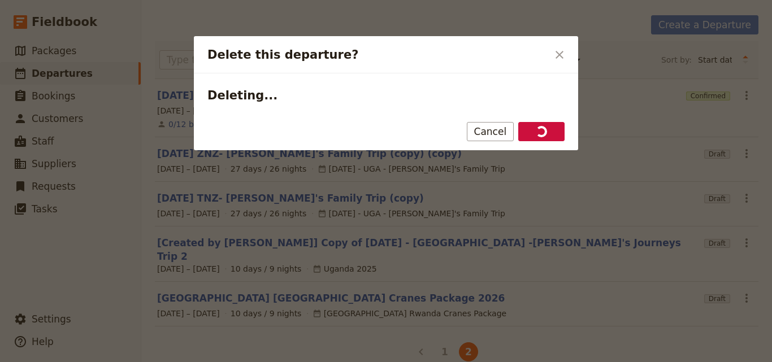
scroll to position [0, 0]
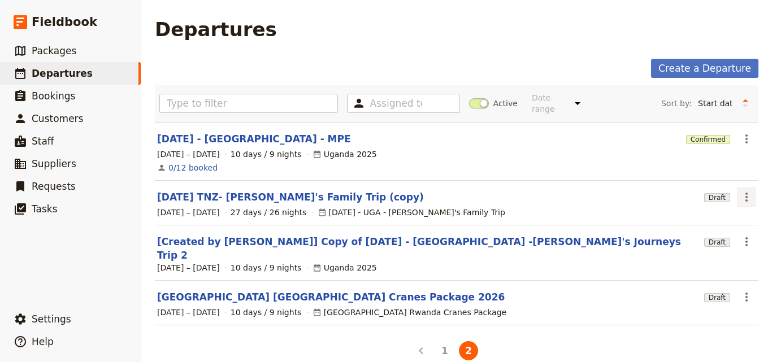
click at [746, 193] on icon "Actions" at bounding box center [747, 197] width 2 height 9
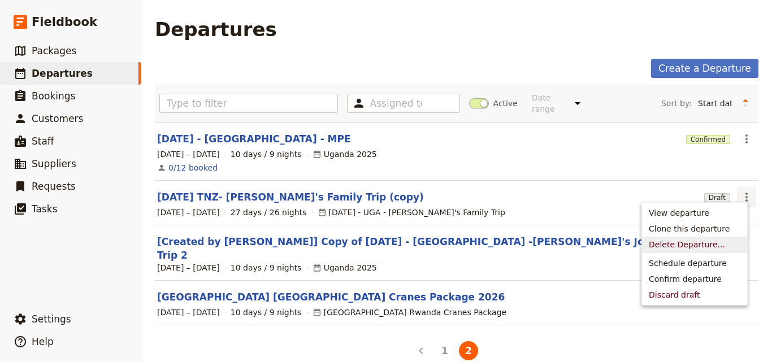
click at [720, 242] on span "Delete Departure..." at bounding box center [695, 244] width 92 height 11
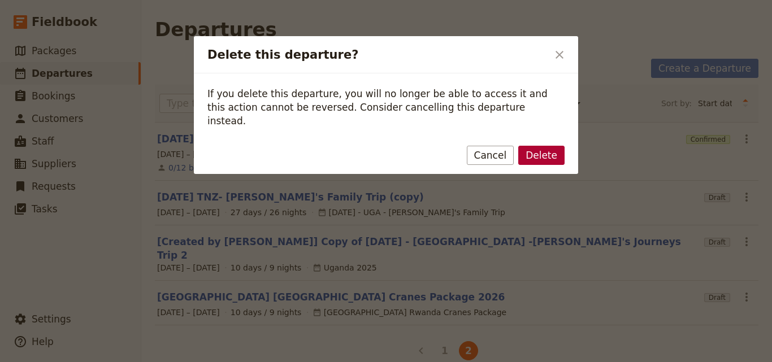
click at [554, 146] on button "Delete" at bounding box center [541, 155] width 46 height 19
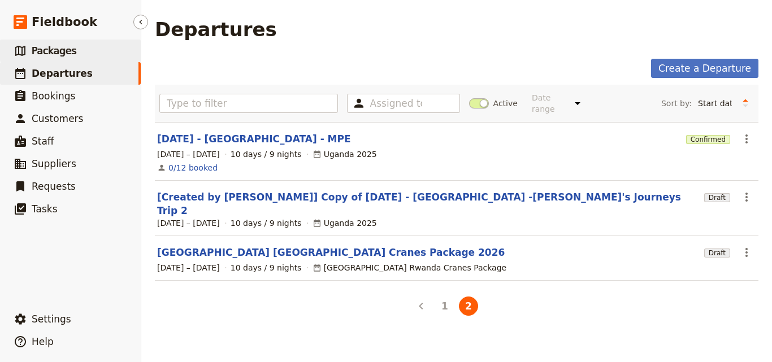
click at [70, 49] on span "Packages" at bounding box center [54, 50] width 45 height 11
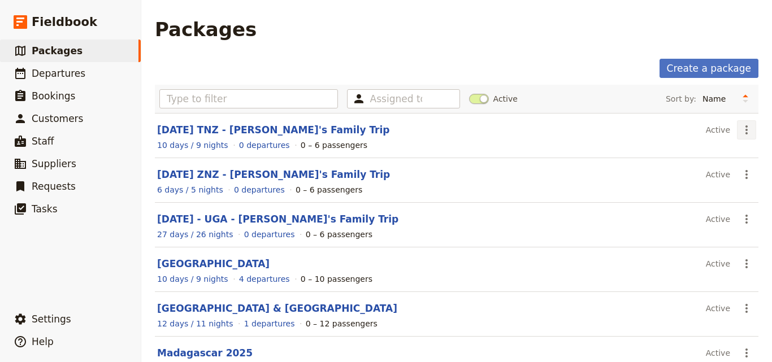
click at [740, 132] on icon "Actions" at bounding box center [747, 130] width 14 height 14
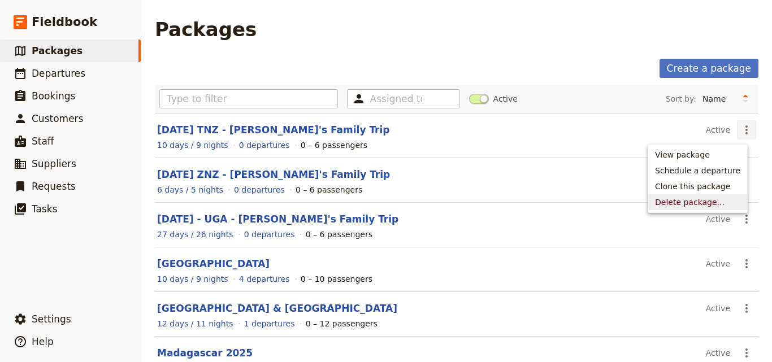
click at [720, 195] on button "Delete package..." at bounding box center [697, 202] width 99 height 16
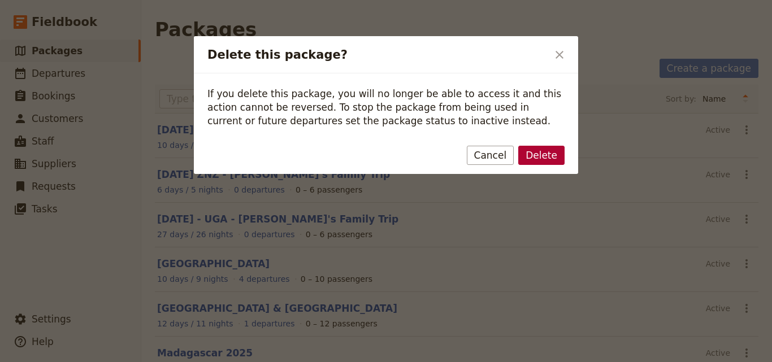
click at [534, 163] on button "Delete" at bounding box center [541, 155] width 46 height 19
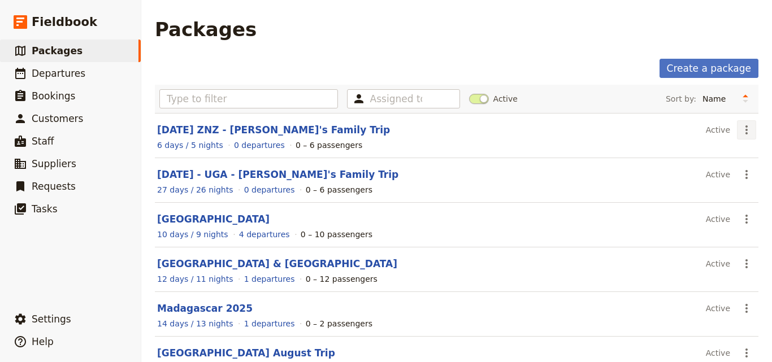
click at [742, 137] on button "​" at bounding box center [746, 129] width 19 height 19
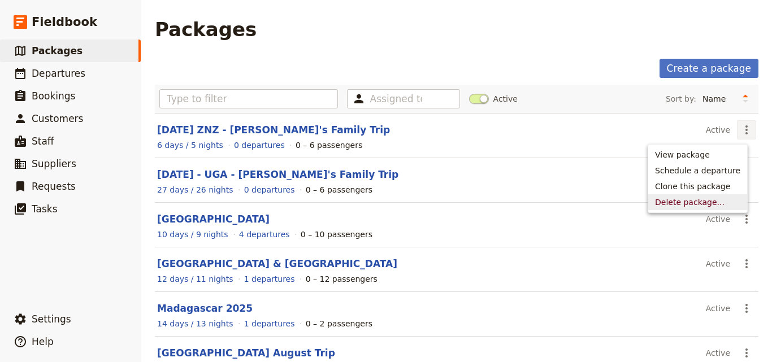
click at [722, 197] on span "Delete package..." at bounding box center [690, 202] width 70 height 11
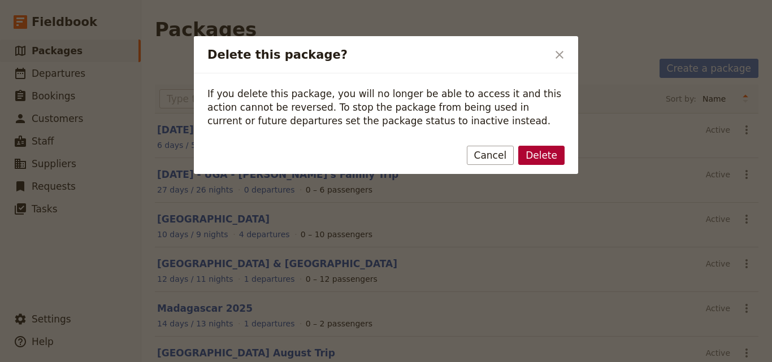
click at [549, 155] on button "Delete" at bounding box center [541, 155] width 46 height 19
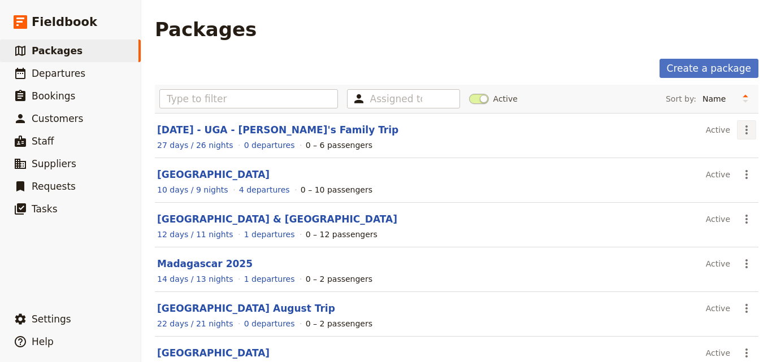
click at [742, 130] on icon "Actions" at bounding box center [747, 130] width 14 height 14
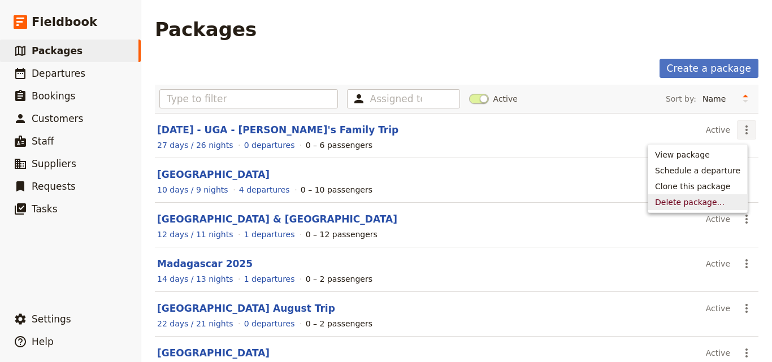
click at [731, 199] on span "Delete package..." at bounding box center [697, 202] width 85 height 11
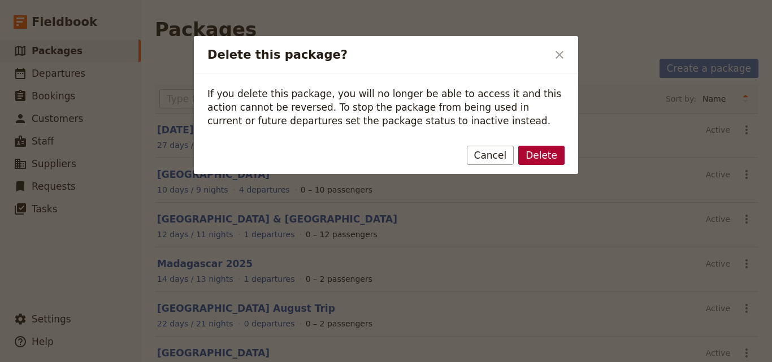
click at [551, 153] on button "Delete" at bounding box center [541, 155] width 46 height 19
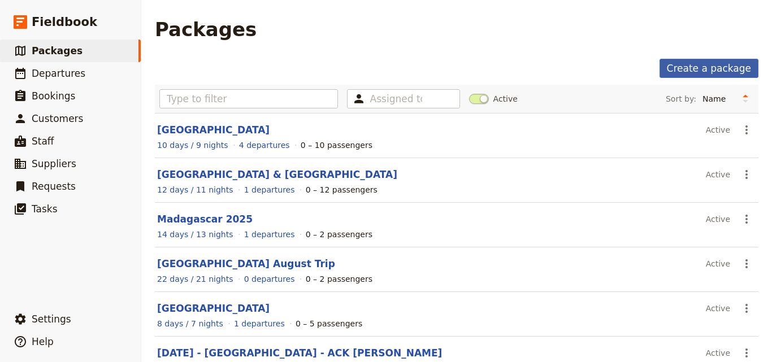
click at [703, 66] on link "Create a package" at bounding box center [709, 68] width 99 height 19
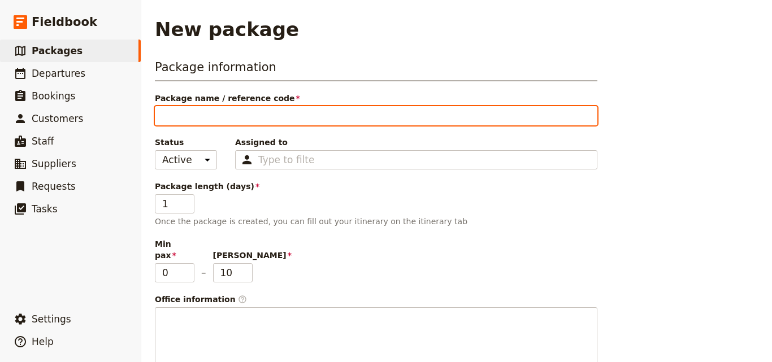
type input ">"
type input ">B"
type input ">"
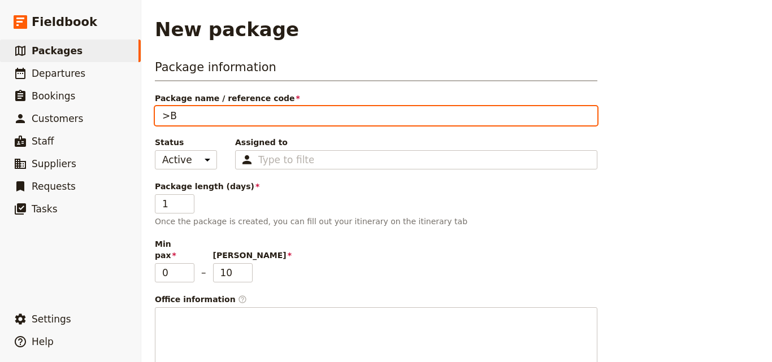
type input ">"
type input "F"
type input "FE"
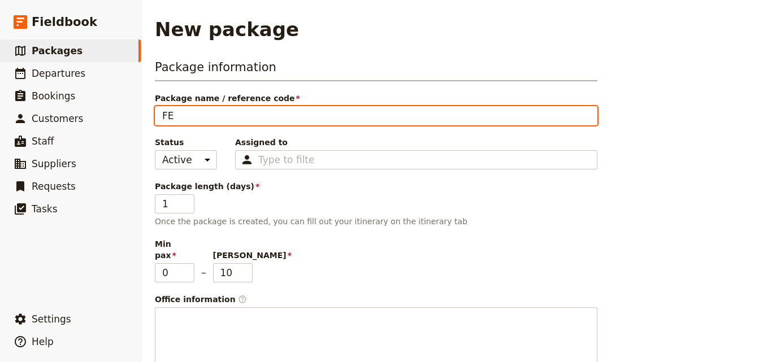
type input "FEB"
type input "[DATE]"
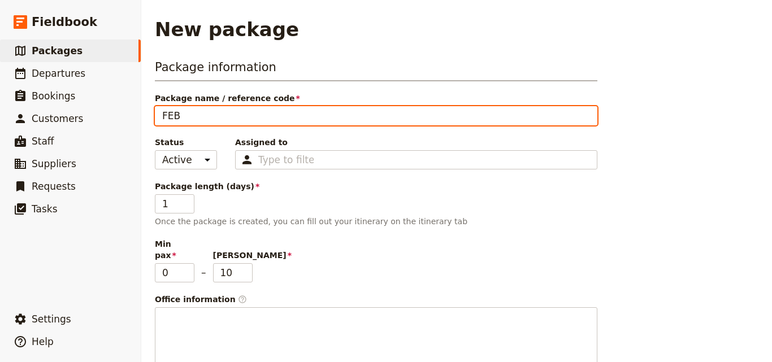
type input "[DATE]"
type input "FEB 202"
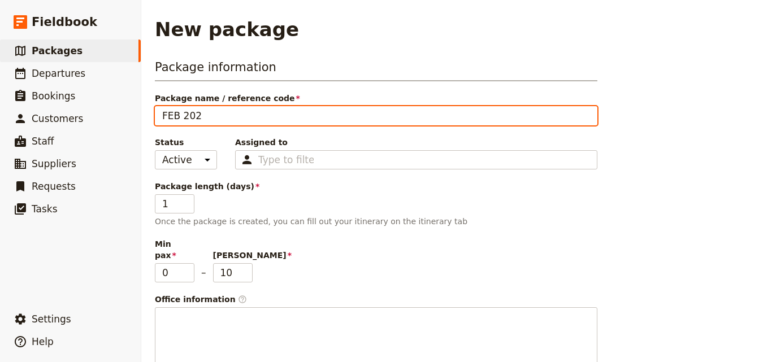
type input "[DATE]"
type input "FEB 20226"
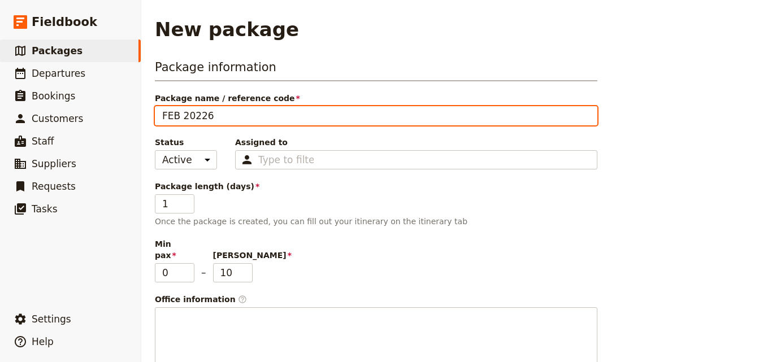
type input "FEB 20226"
type input "FEB 20226 -"
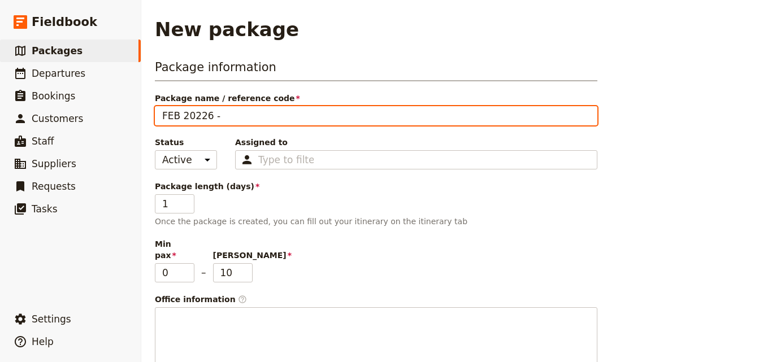
type input "FEB 20226 - U"
type input "FEB 20226 - UG"
type input "FEB 20226 - UGA"
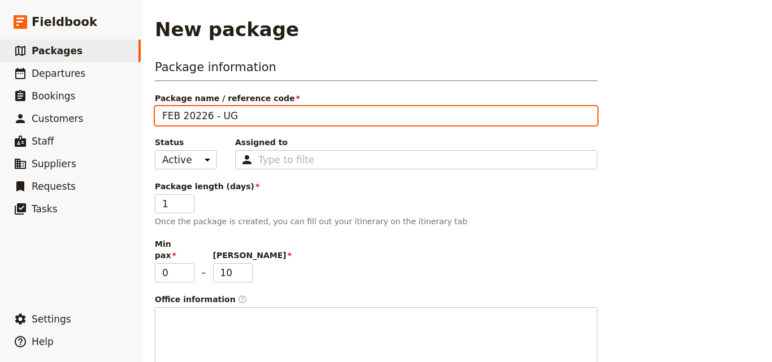
type input "FEB 20226 - UGA"
type input "FEB 20226 - UGAN"
type input "FEB 20226 - UGAND"
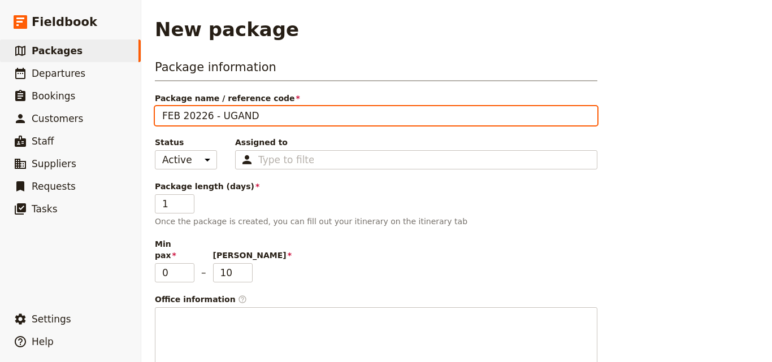
type input "FEB 20226 - [GEOGRAPHIC_DATA]"
type input "FEB 20226 - [GEOGRAPHIC_DATA] -"
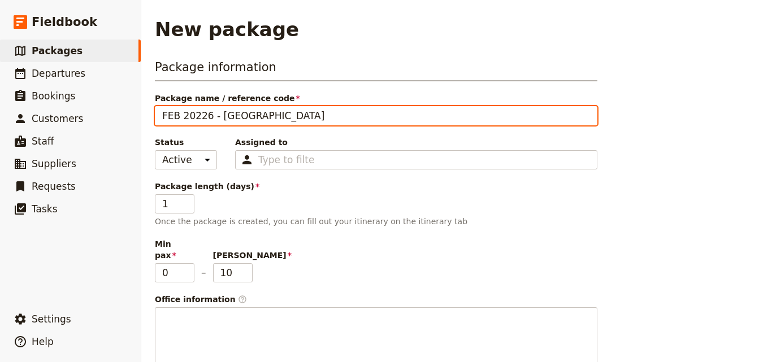
type input "FEB 20226 - [GEOGRAPHIC_DATA] -"
paste input "[PERSON_NAME]'s Family Trip"
type input "FEB 20226 - [GEOGRAPHIC_DATA] - [PERSON_NAME]'s Family Trip"
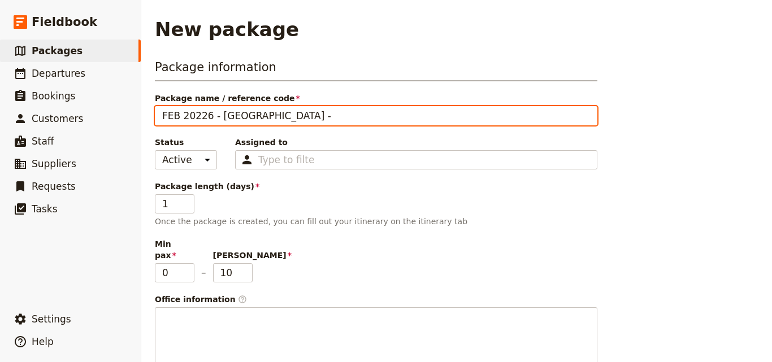
type input "FEB 20226 - [GEOGRAPHIC_DATA] - [PERSON_NAME]'s Family Trip"
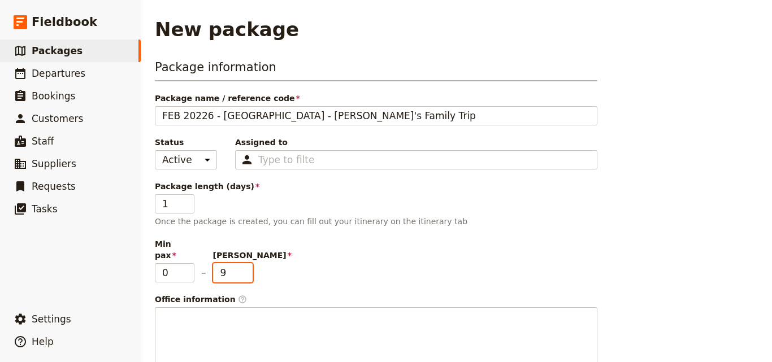
click at [246, 263] on input "9" at bounding box center [233, 272] width 40 height 19
click at [246, 263] on input "8" at bounding box center [233, 272] width 40 height 19
click at [246, 263] on input "7" at bounding box center [233, 272] width 40 height 19
type input "6"
click at [246, 263] on input "6" at bounding box center [233, 272] width 40 height 19
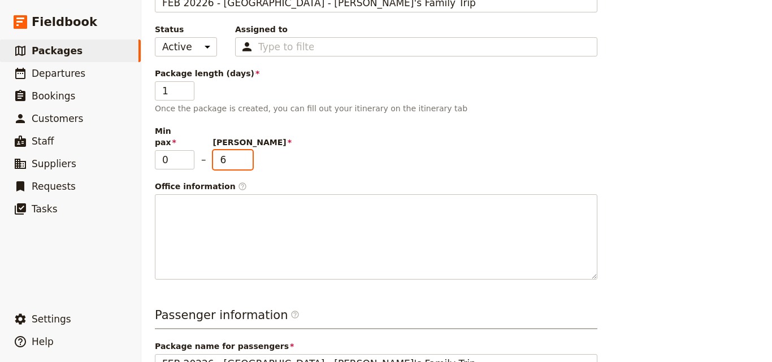
scroll to position [283, 0]
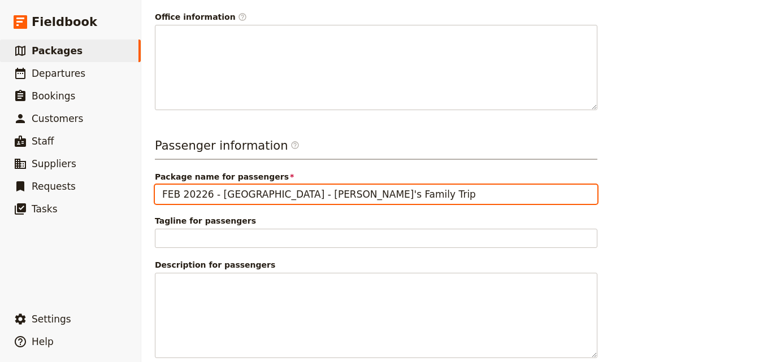
click at [194, 185] on input "FEB 20226 - [GEOGRAPHIC_DATA] - [PERSON_NAME]'s Family Trip" at bounding box center [376, 194] width 443 height 19
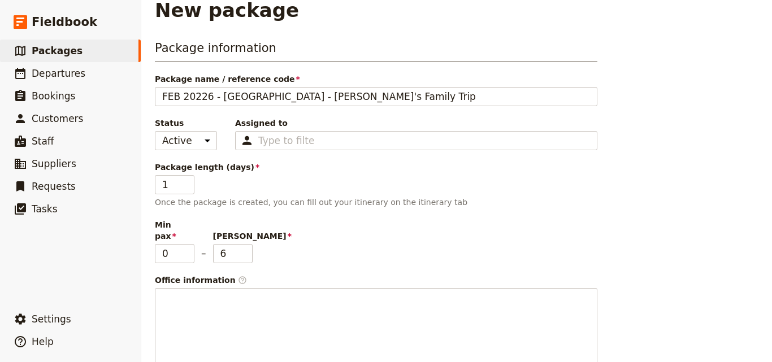
scroll to position [0, 0]
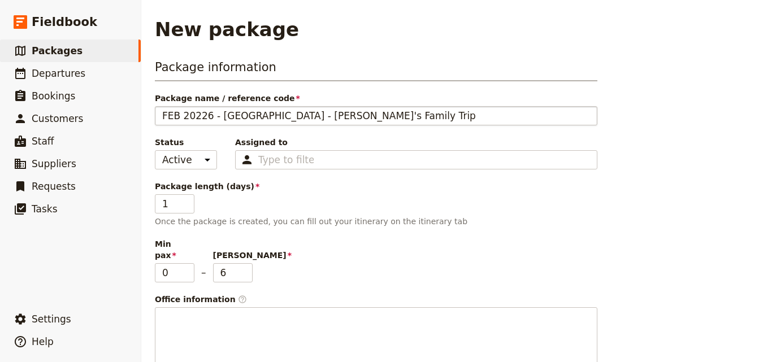
type input "[DATE] - [GEOGRAPHIC_DATA] - [PERSON_NAME]'s Family Trip"
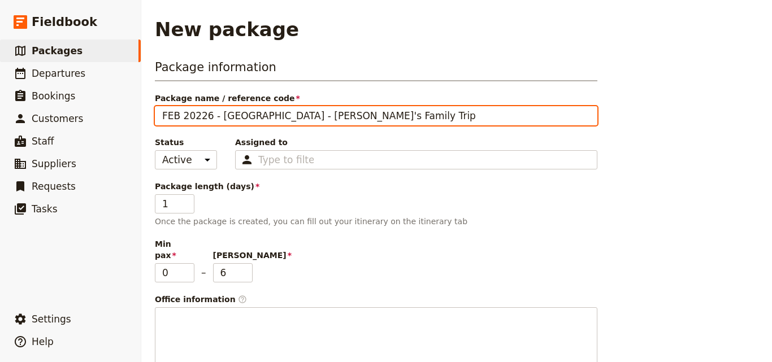
click at [196, 117] on input "FEB 20226 - [GEOGRAPHIC_DATA] - [PERSON_NAME]'s Family Trip" at bounding box center [376, 115] width 443 height 19
type input "[DATE] - [GEOGRAPHIC_DATA] - [PERSON_NAME]'s Family Trip"
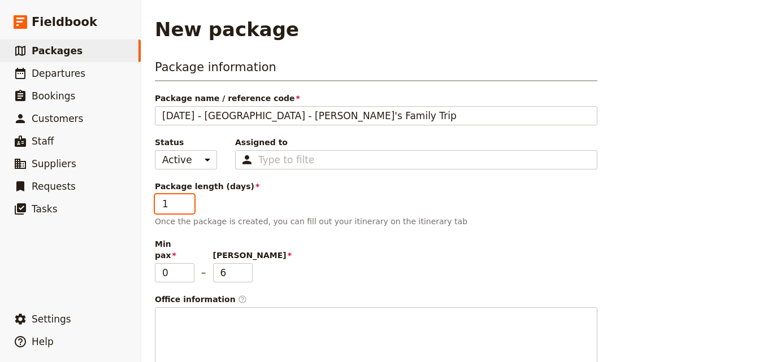
click at [185, 208] on input "1" at bounding box center [175, 203] width 40 height 19
click at [187, 203] on input "10" at bounding box center [175, 203] width 40 height 19
click at [187, 203] on input "11" at bounding box center [175, 203] width 40 height 19
type input "12"
click at [187, 203] on input "12" at bounding box center [175, 203] width 40 height 19
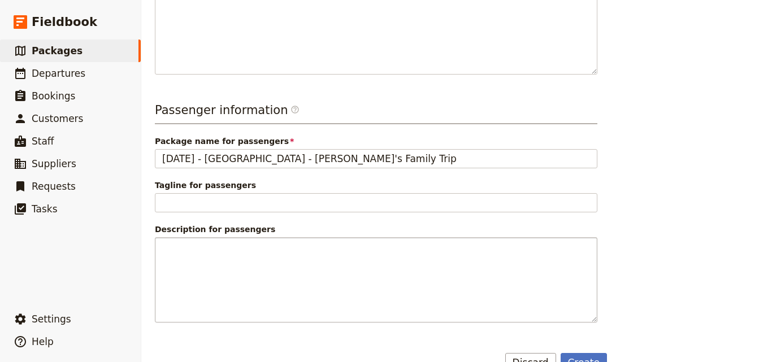
scroll to position [335, 0]
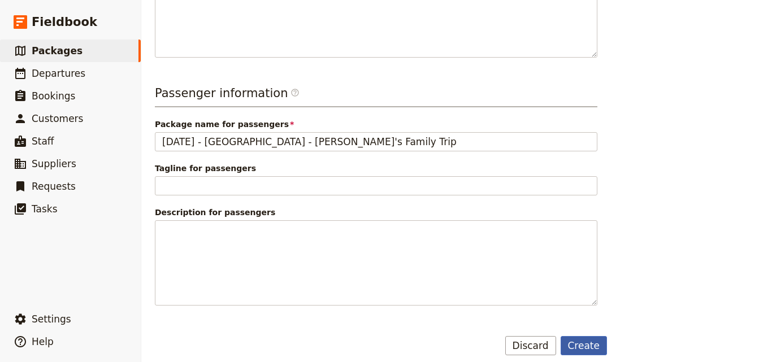
click at [585, 336] on button "Create" at bounding box center [584, 345] width 47 height 19
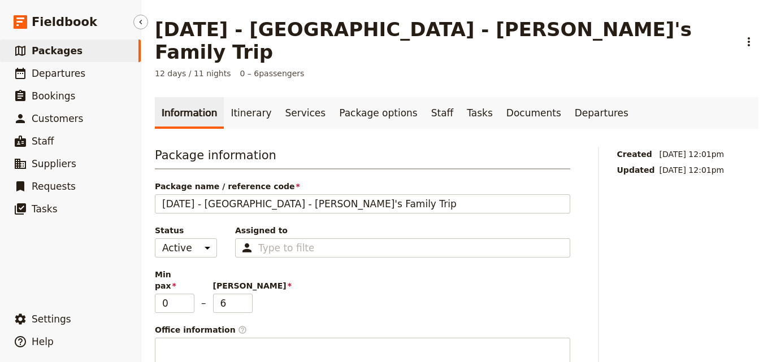
click at [71, 53] on span "Packages" at bounding box center [57, 50] width 51 height 11
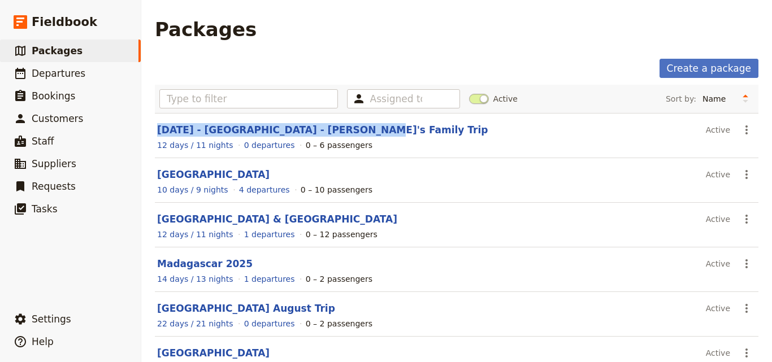
drag, startPoint x: 345, startPoint y: 128, endPoint x: 157, endPoint y: 136, distance: 188.9
click at [157, 136] on section "[DATE] - [GEOGRAPHIC_DATA] - [PERSON_NAME]'s Family Trip Active ​ 12 days / 11 …" at bounding box center [457, 135] width 604 height 45
copy link "[DATE] - [GEOGRAPHIC_DATA] - [PERSON_NAME]'s Family Trip"
click at [79, 73] on link "​ Departures" at bounding box center [70, 73] width 141 height 23
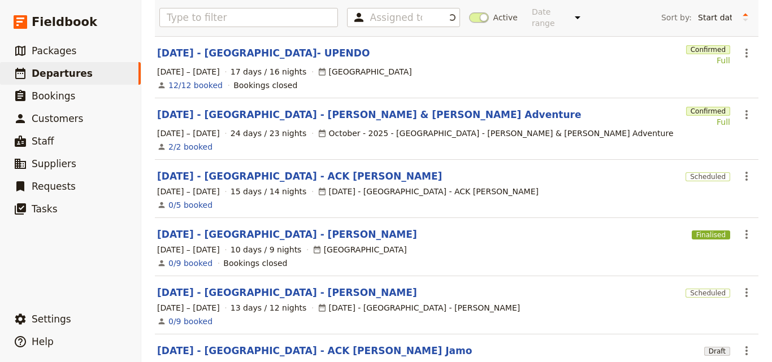
scroll to position [369, 0]
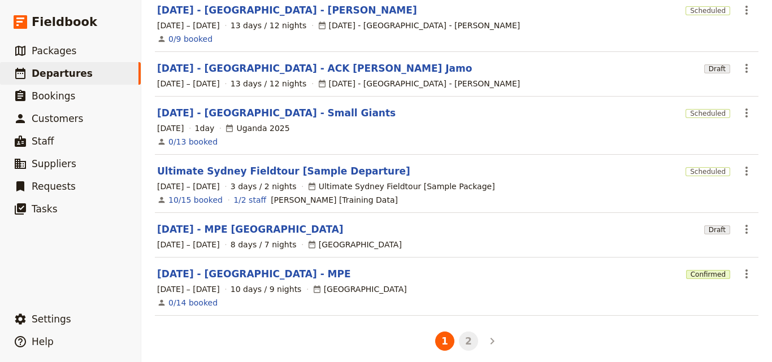
click at [467, 332] on button "2" at bounding box center [468, 341] width 19 height 19
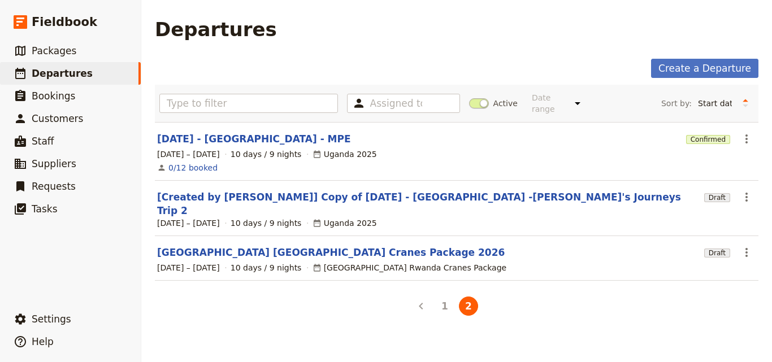
scroll to position [0, 0]
click at [83, 50] on link "​ Packages" at bounding box center [70, 51] width 141 height 23
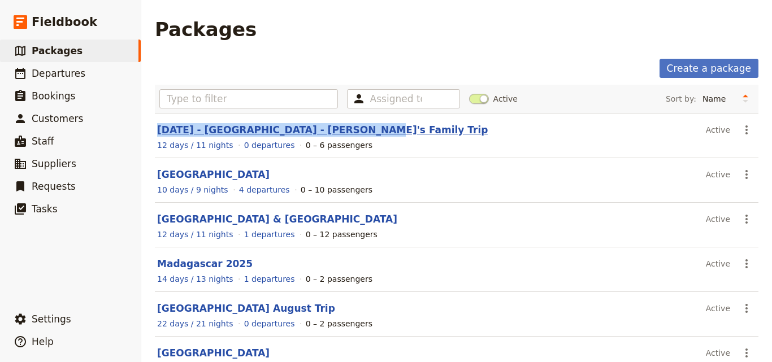
drag, startPoint x: 352, startPoint y: 128, endPoint x: 157, endPoint y: 124, distance: 194.5
click at [157, 124] on header "[DATE] - [GEOGRAPHIC_DATA] - [PERSON_NAME]'s Family Trip" at bounding box center [429, 130] width 544 height 14
copy link "[DATE] - [GEOGRAPHIC_DATA] - [PERSON_NAME]'s Family Trip"
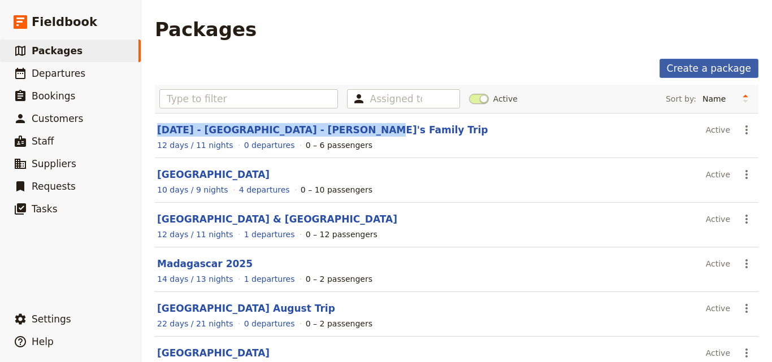
click at [686, 64] on link "Create a package" at bounding box center [709, 68] width 99 height 19
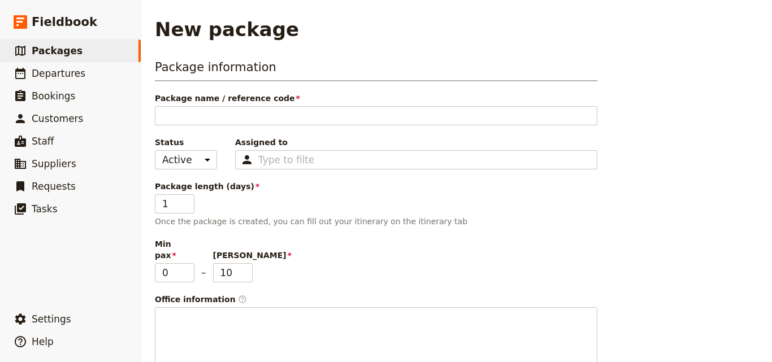
type input "[DATE] - [GEOGRAPHIC_DATA] - [PERSON_NAME]'s Family Trip"
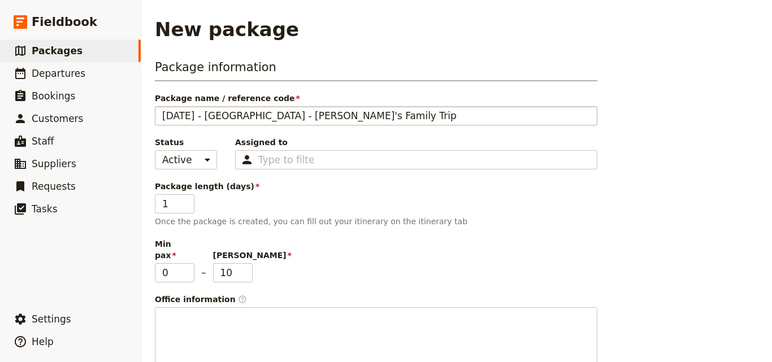
drag, startPoint x: 249, startPoint y: 115, endPoint x: 211, endPoint y: 115, distance: 38.4
click at [211, 115] on input "[DATE] - [GEOGRAPHIC_DATA] - [PERSON_NAME]'s Family Trip" at bounding box center [376, 115] width 443 height 19
type input "[DATE] - T - [PERSON_NAME]'s Family Trip"
type input "[DATE] - Ta - [PERSON_NAME]'s Family Trip"
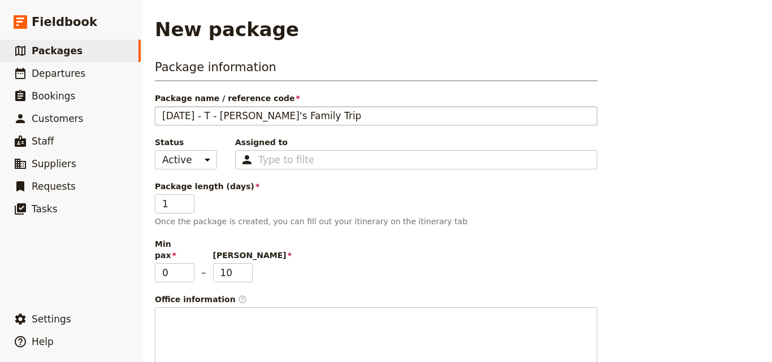
type input "[DATE] - Ta - [PERSON_NAME]'s Family Trip"
type input "[DATE] - [PERSON_NAME]'s Family Trip"
type input "[DATE] - Tanz - [PERSON_NAME]'s Family Trip"
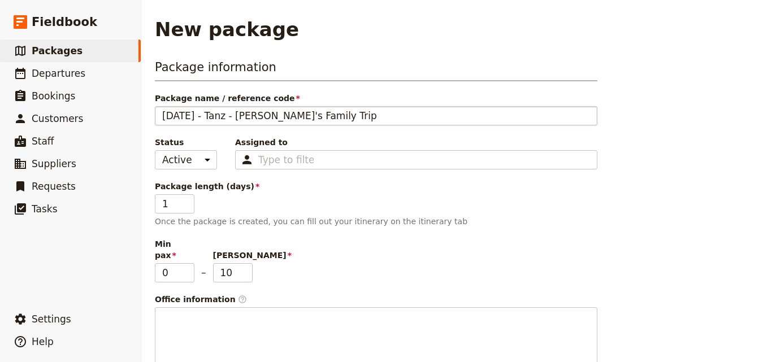
type input "[DATE] - [PERSON_NAME]'s Family Trip"
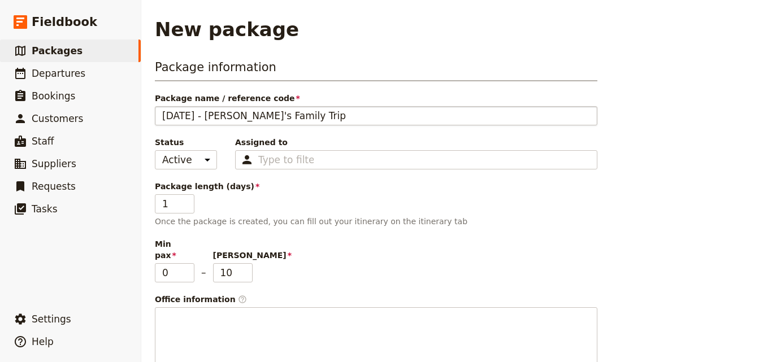
type input "[DATE] - [PERSON_NAME]'s Family Trip"
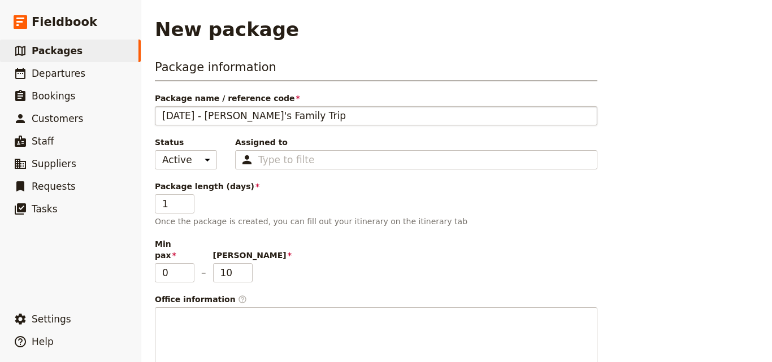
type input "[DATE] - [GEOGRAPHIC_DATA] - [PERSON_NAME]'s Family Trip"
click at [185, 202] on input "2" at bounding box center [175, 203] width 40 height 19
click at [185, 202] on input "3" at bounding box center [175, 203] width 40 height 19
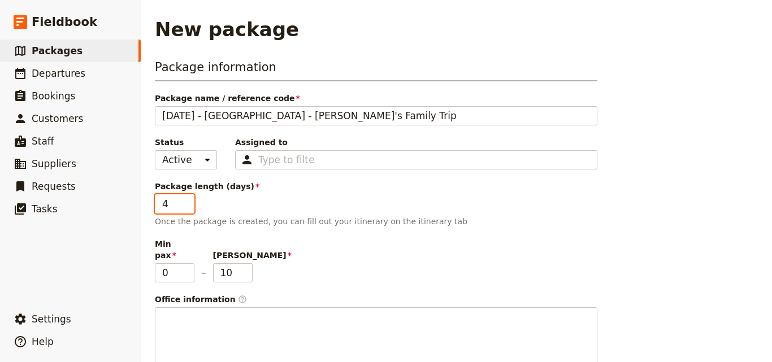
click at [185, 202] on input "4" at bounding box center [175, 203] width 40 height 19
click at [185, 202] on input "5" at bounding box center [175, 203] width 40 height 19
click at [185, 202] on input "6" at bounding box center [175, 203] width 40 height 19
click at [185, 201] on input "7" at bounding box center [175, 203] width 40 height 19
click at [185, 201] on input "8" at bounding box center [175, 203] width 40 height 19
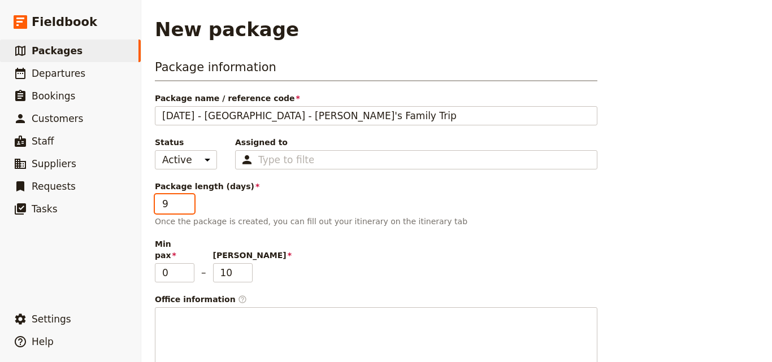
click at [185, 201] on input "9" at bounding box center [175, 203] width 40 height 19
type input "10"
click at [185, 201] on input "10" at bounding box center [175, 203] width 40 height 19
click at [242, 268] on input "9" at bounding box center [233, 272] width 40 height 19
click at [242, 268] on input "8" at bounding box center [233, 272] width 40 height 19
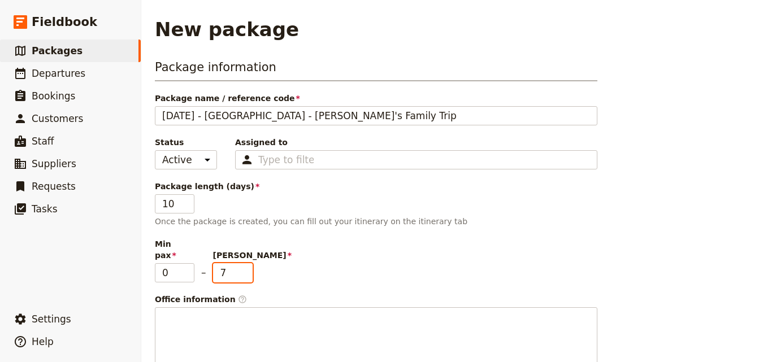
click at [242, 268] on input "7" at bounding box center [233, 272] width 40 height 19
type input "6"
click at [242, 268] on input "6" at bounding box center [233, 272] width 40 height 19
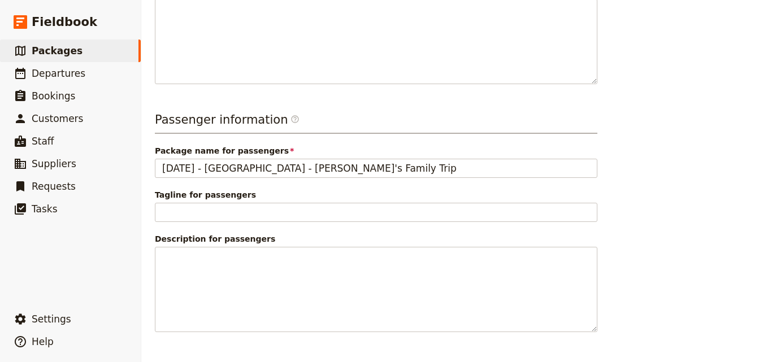
scroll to position [335, 0]
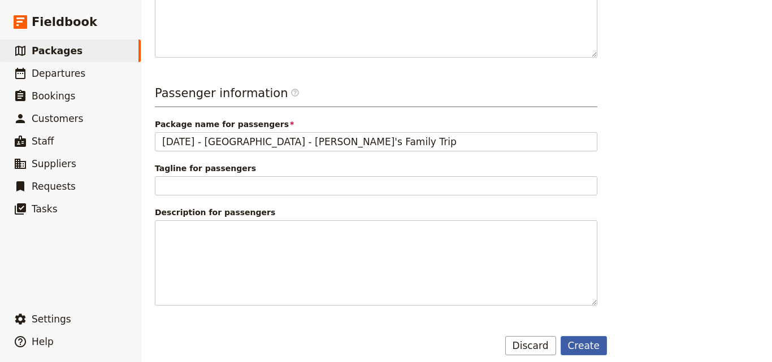
click at [589, 339] on button "Create" at bounding box center [584, 345] width 47 height 19
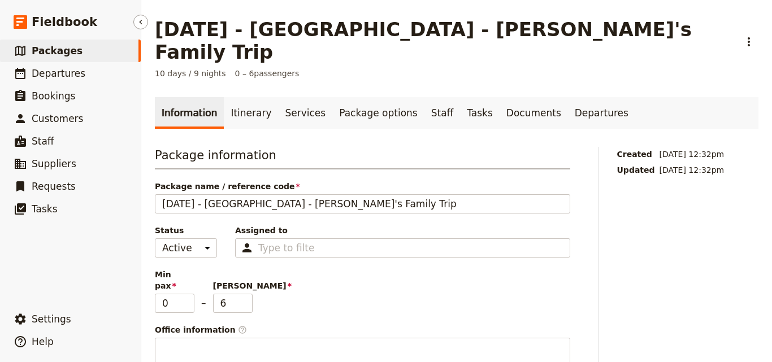
click at [116, 58] on link "​ Packages" at bounding box center [70, 51] width 141 height 23
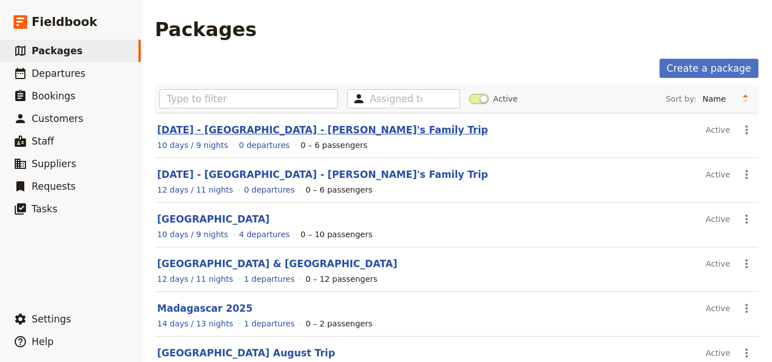
click at [222, 134] on link "[DATE] - [GEOGRAPHIC_DATA] - [PERSON_NAME]'s Family Trip" at bounding box center [322, 129] width 331 height 11
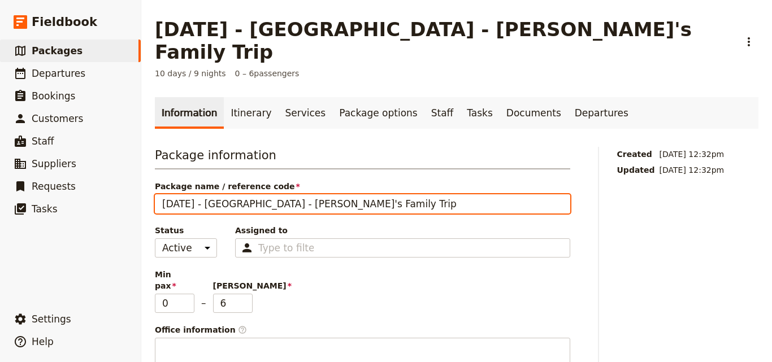
click at [247, 194] on input "[DATE] - [GEOGRAPHIC_DATA] - [PERSON_NAME]'s Family Trip" at bounding box center [362, 203] width 415 height 19
drag, startPoint x: 354, startPoint y: 185, endPoint x: 160, endPoint y: 176, distance: 194.1
click at [160, 194] on input "[DATE] - [GEOGRAPHIC_DATA] - [PERSON_NAME]'s Family Trip" at bounding box center [362, 203] width 415 height 19
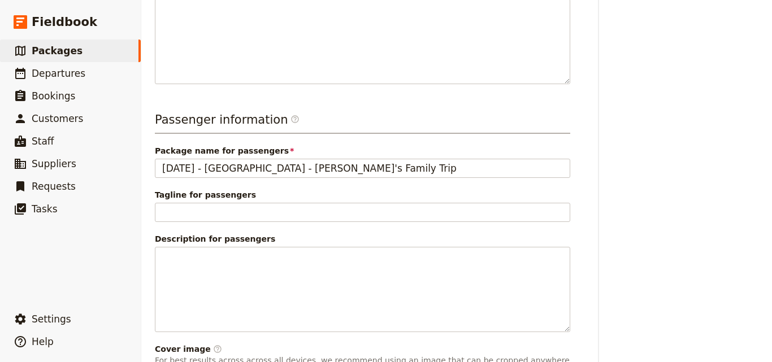
scroll to position [397, 0]
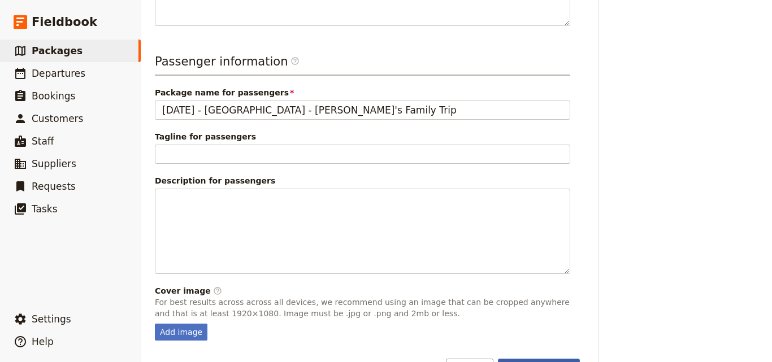
type input "[DATE] - [GEOGRAPHIC_DATA] - [PERSON_NAME]'s Family Trip"
click at [549, 359] on button "Save changes" at bounding box center [539, 368] width 82 height 19
click at [107, 44] on link "​ Packages" at bounding box center [70, 51] width 141 height 23
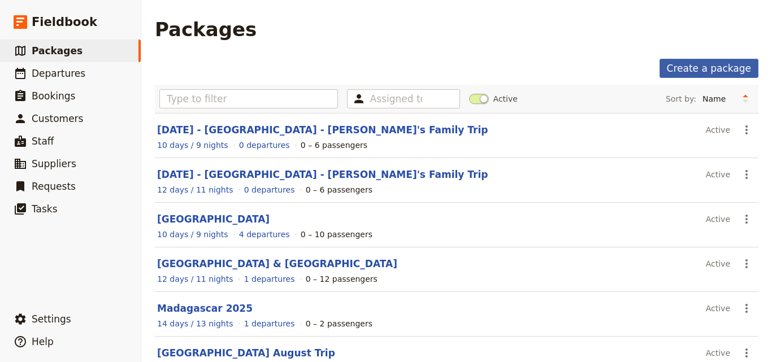
click at [718, 64] on link "Create a package" at bounding box center [709, 68] width 99 height 19
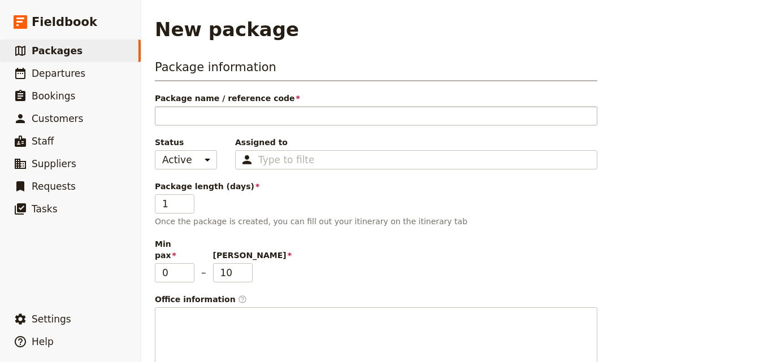
type input "[DATE] - [GEOGRAPHIC_DATA] - [PERSON_NAME]'s Family Trip"
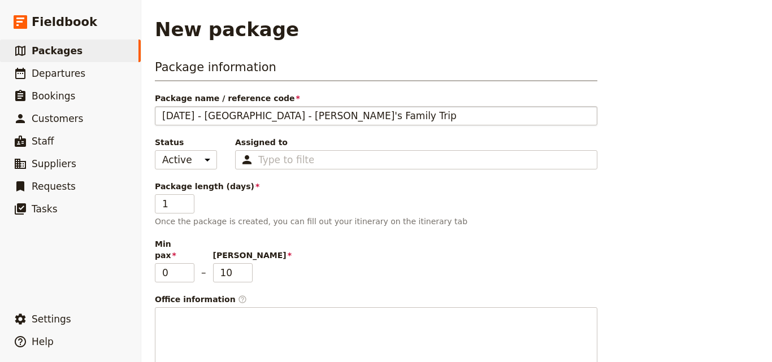
drag, startPoint x: 255, startPoint y: 116, endPoint x: 211, endPoint y: 111, distance: 43.9
click at [211, 111] on input "[DATE] - [GEOGRAPHIC_DATA] - [PERSON_NAME]'s Family Trip" at bounding box center [376, 115] width 443 height 19
type input "[DATE] - Z - [PERSON_NAME]'s Family Trip"
type input "[DATE] - ZA - [PERSON_NAME]'s Family Trip"
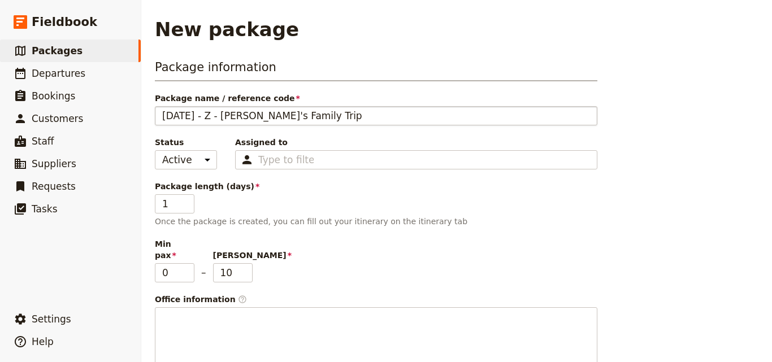
type input "[DATE] - ZA - [PERSON_NAME]'s Family Trip"
type input "[DATE] - [PERSON_NAME]'s Family Trip"
type input "[DATE] - ZANZ - [PERSON_NAME]'s Family Trip"
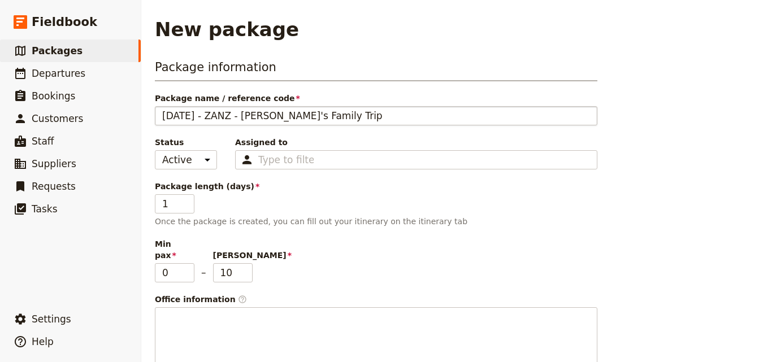
type input "[DATE] - [PERSON_NAME] Family Trip"
type input "[DATE] - ZANZIB - [PERSON_NAME]'s Family Trip"
type input "[DATE] - ZANZIBA - [PERSON_NAME]'s Family Trip"
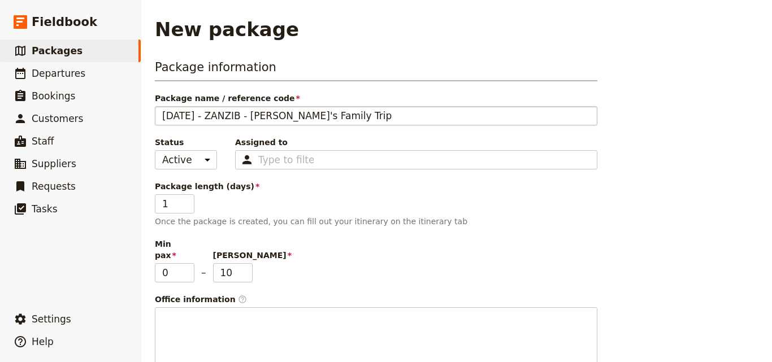
type input "[DATE] - ZANZIBA - [PERSON_NAME]'s Family Trip"
type input "[DATE] - [GEOGRAPHIC_DATA] - [PERSON_NAME]'s Family Trip"
click at [188, 201] on input "2" at bounding box center [175, 203] width 40 height 19
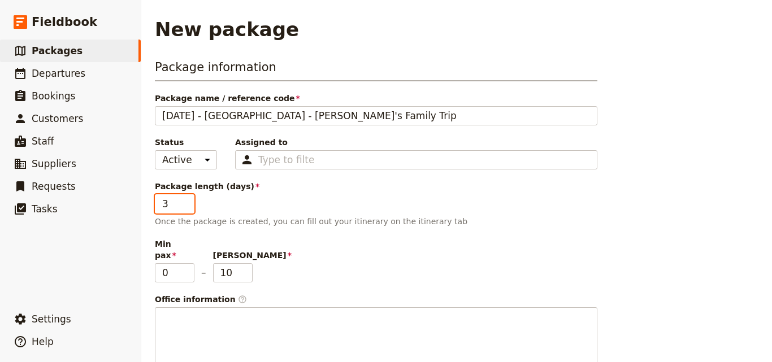
click at [188, 201] on input "3" at bounding box center [175, 203] width 40 height 19
click at [188, 201] on input "4" at bounding box center [175, 203] width 40 height 19
click at [188, 201] on input "5" at bounding box center [175, 203] width 40 height 19
type input "6"
click at [188, 201] on input "6" at bounding box center [175, 203] width 40 height 19
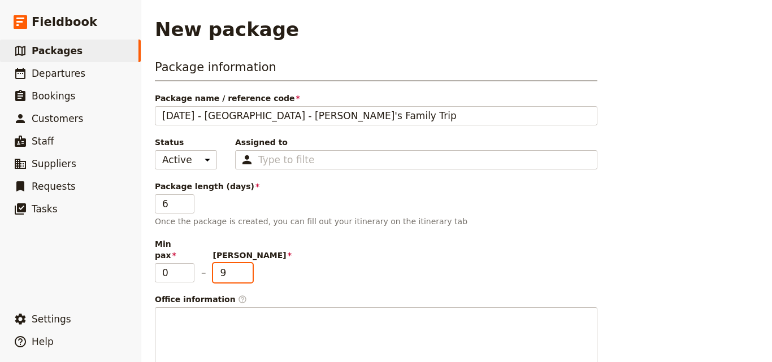
click at [248, 263] on input "9" at bounding box center [233, 272] width 40 height 19
type input "6"
click at [248, 263] on input "6" at bounding box center [233, 272] width 40 height 19
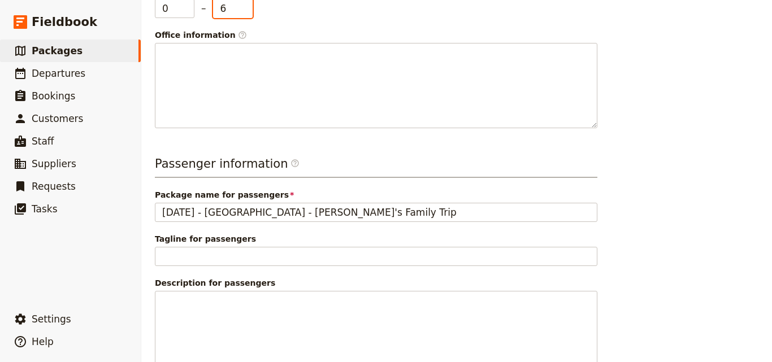
scroll to position [335, 0]
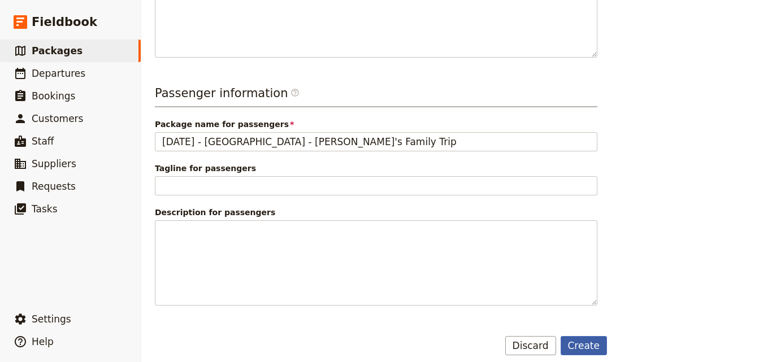
click at [592, 336] on button "Create" at bounding box center [584, 345] width 47 height 19
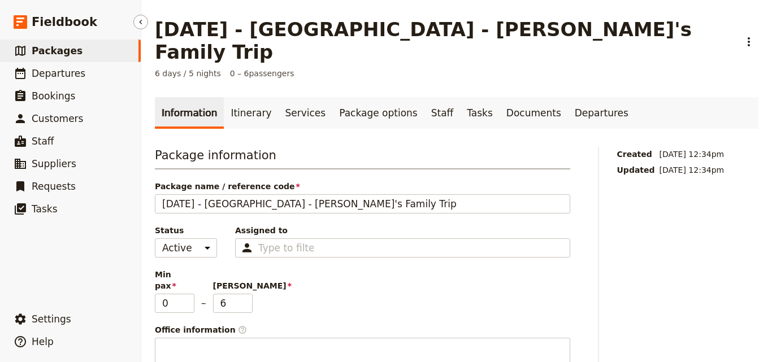
click at [101, 53] on link "​ Packages" at bounding box center [70, 51] width 141 height 23
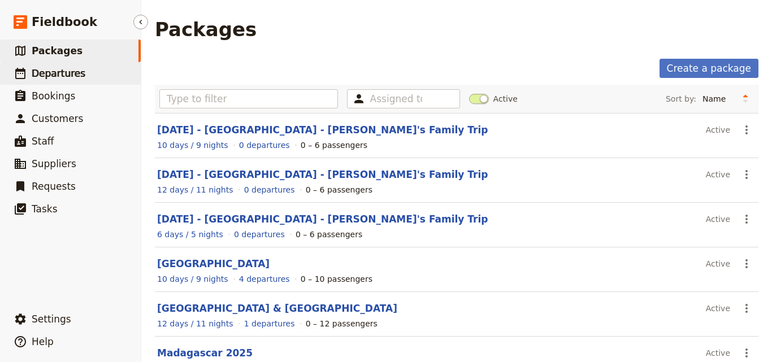
click at [74, 80] on span "Departures" at bounding box center [59, 74] width 54 height 14
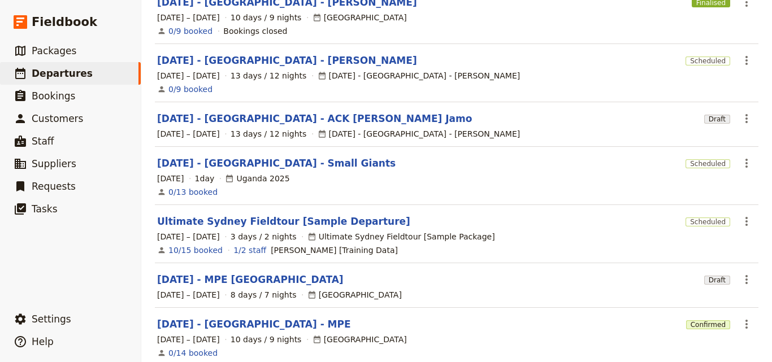
scroll to position [369, 0]
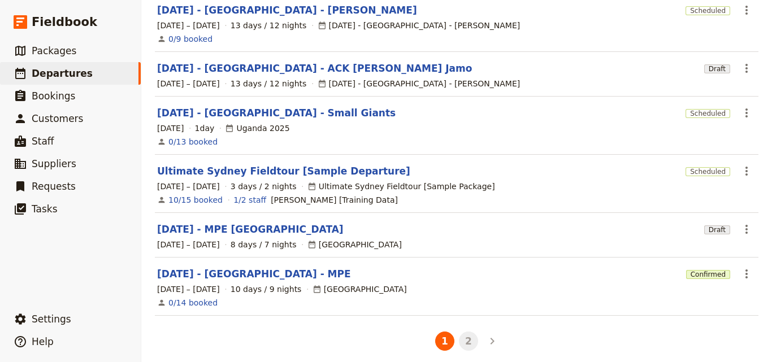
click at [465, 337] on button "2" at bounding box center [468, 341] width 19 height 19
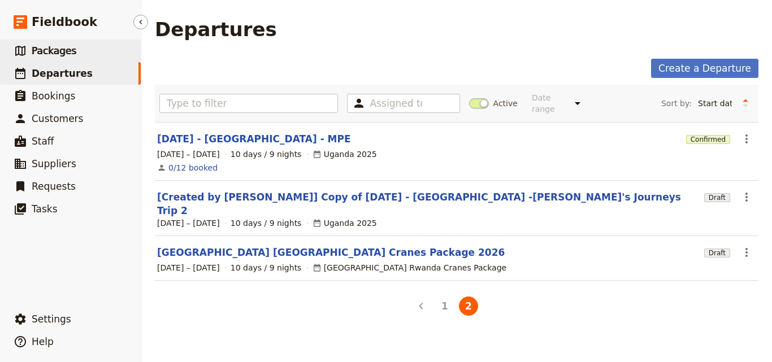
click at [66, 60] on link "​ Packages" at bounding box center [70, 51] width 141 height 23
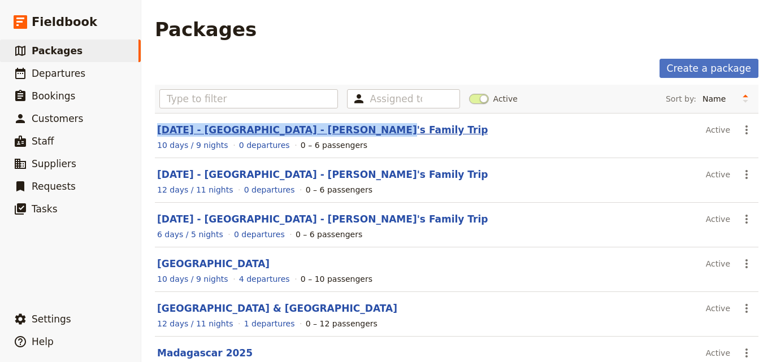
drag, startPoint x: 353, startPoint y: 129, endPoint x: 157, endPoint y: 125, distance: 195.6
click at [157, 125] on header "[DATE] - [GEOGRAPHIC_DATA] - [PERSON_NAME]'s Family Trip" at bounding box center [429, 130] width 544 height 14
copy link "[DATE] - [GEOGRAPHIC_DATA] - [PERSON_NAME]'s Family Trip"
click at [75, 72] on span "Departures" at bounding box center [59, 73] width 54 height 11
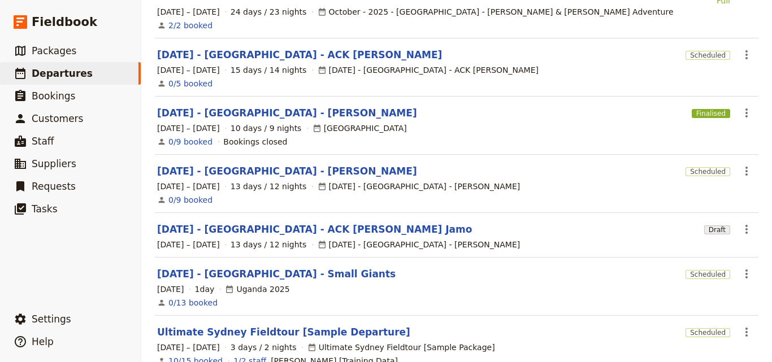
scroll to position [226, 0]
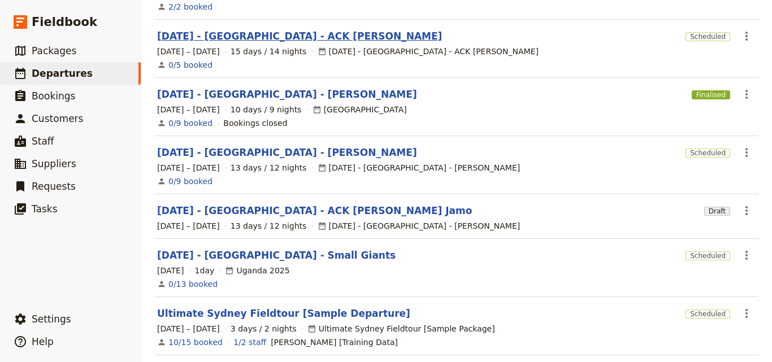
click at [270, 33] on link "[DATE] - [GEOGRAPHIC_DATA] - ACK [PERSON_NAME]" at bounding box center [299, 36] width 285 height 14
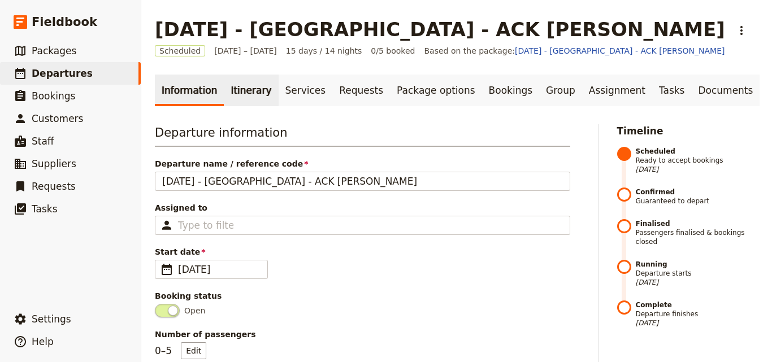
click at [244, 98] on link "Itinerary" at bounding box center [251, 91] width 54 height 32
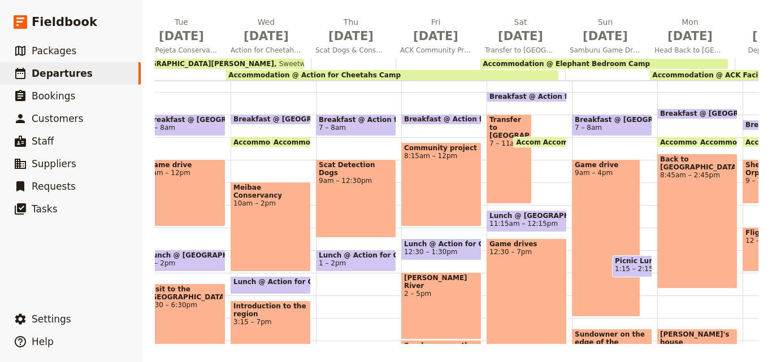
scroll to position [0, 719]
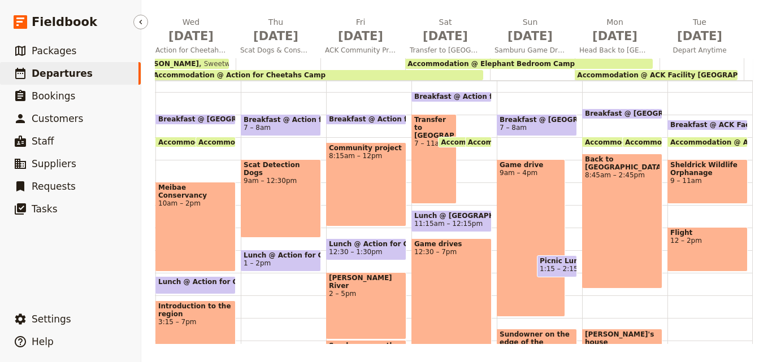
click at [72, 71] on span "Departures" at bounding box center [62, 73] width 61 height 11
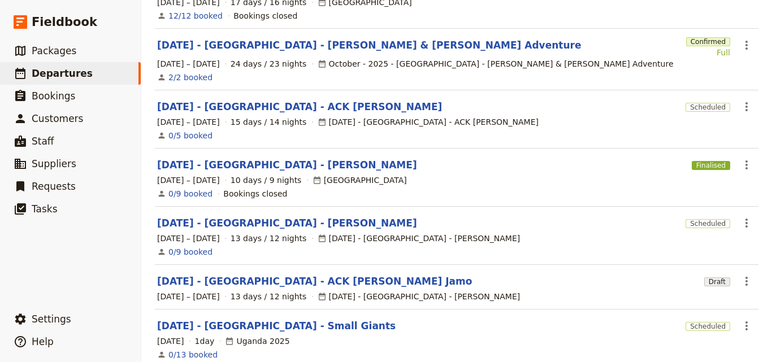
scroll to position [369, 0]
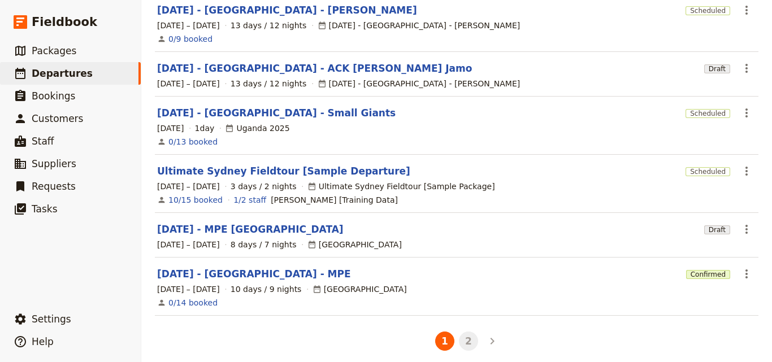
click at [463, 332] on button "2" at bounding box center [468, 341] width 19 height 19
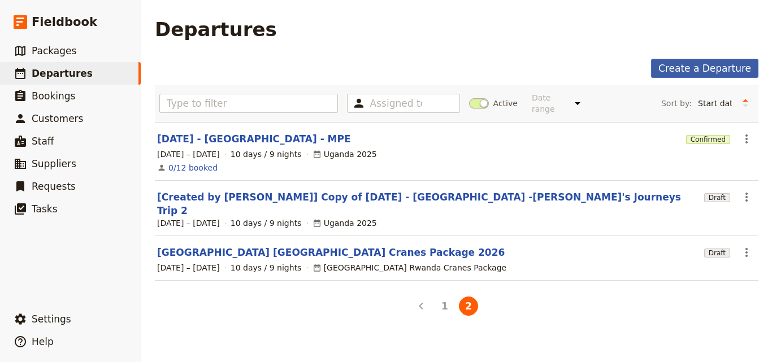
click at [699, 67] on link "Create a Departure" at bounding box center [704, 68] width 107 height 19
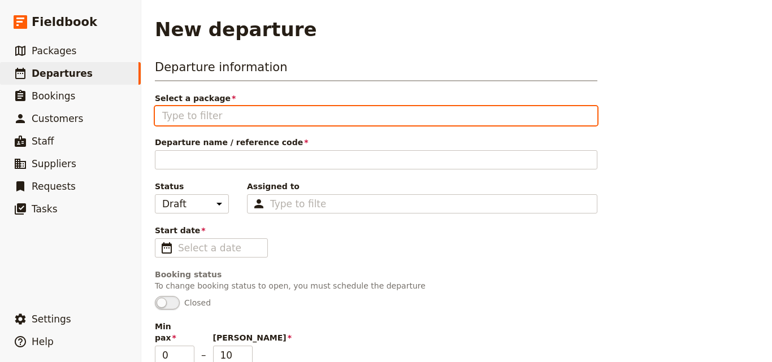
paste input "[DATE] - [GEOGRAPHIC_DATA] - [PERSON_NAME]'s Family Trip"
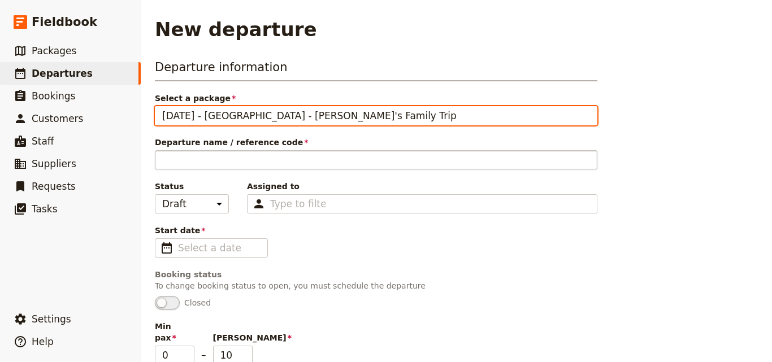
type input "[DATE] - [GEOGRAPHIC_DATA] - [PERSON_NAME]'s Family Trip"
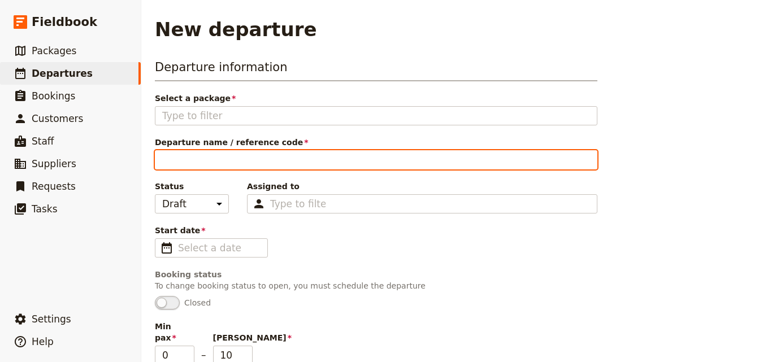
click at [292, 152] on input "Departure name / reference code" at bounding box center [376, 159] width 443 height 19
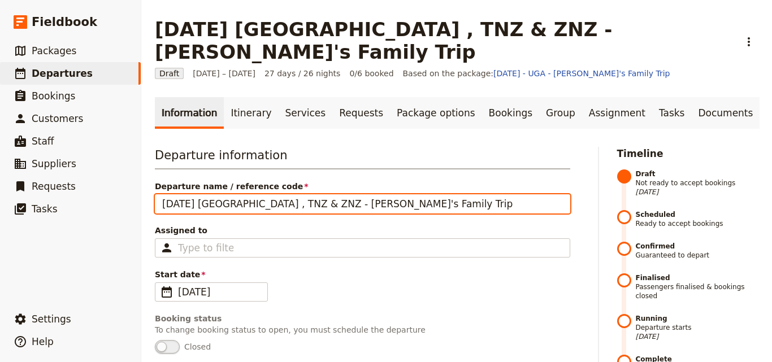
drag, startPoint x: 223, startPoint y: 183, endPoint x: 279, endPoint y: 184, distance: 56.5
click at [279, 194] on input "FEB 2026 UGA , TNZ & ZNZ - Adrian's Family Trip" at bounding box center [362, 203] width 415 height 19
type input "[DATE] UGA - [PERSON_NAME]'s Family Trip"
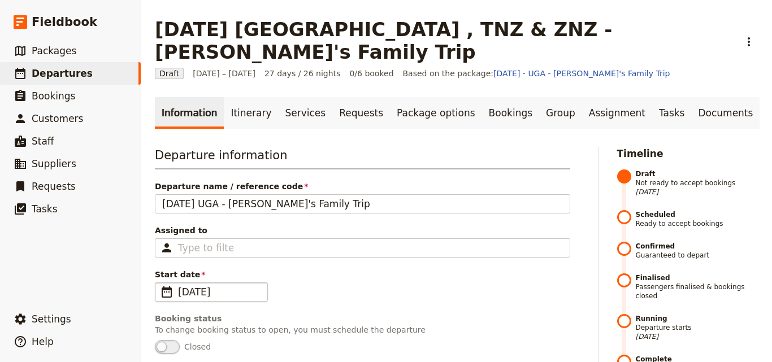
click at [244, 285] on span "[DATE]" at bounding box center [219, 292] width 83 height 14
click at [160, 283] on input "[DATE]" at bounding box center [159, 283] width 1 height 1
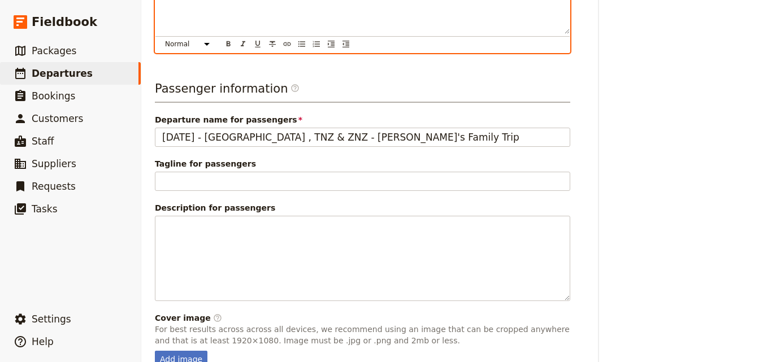
scroll to position [491, 0]
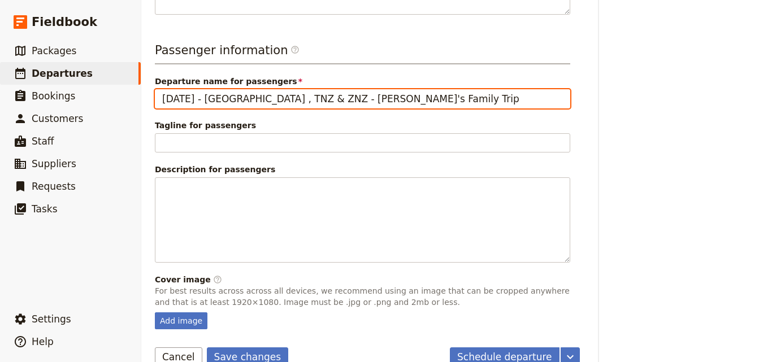
drag, startPoint x: 229, startPoint y: 77, endPoint x: 291, endPoint y: 76, distance: 61.1
click at [291, 89] on input "FEB 2026 - UGA , TNZ & ZNZ - Adrian's Family Trip" at bounding box center [362, 98] width 415 height 19
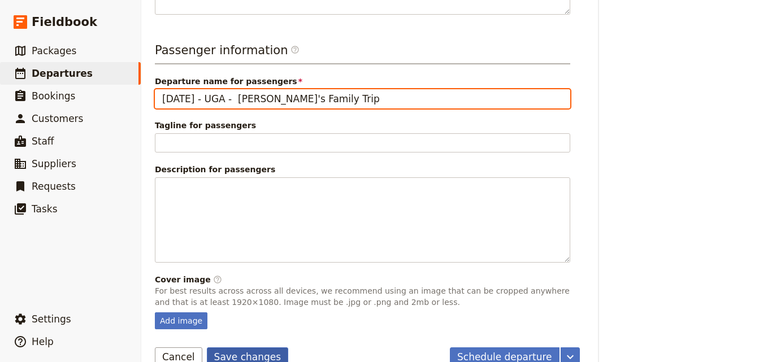
type input "[DATE] - UGA - [PERSON_NAME]'s Family Trip"
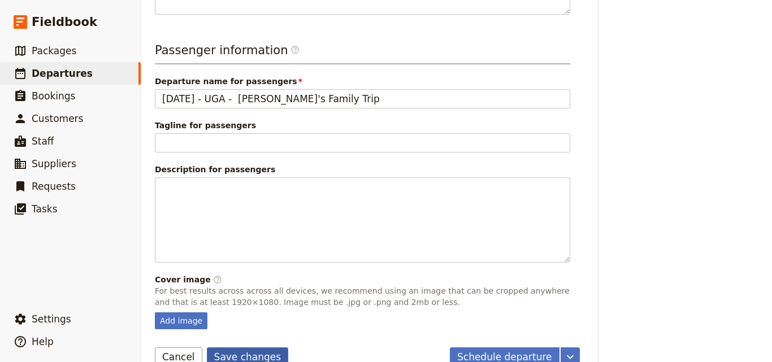
click at [235, 348] on button "Save changes" at bounding box center [248, 357] width 82 height 19
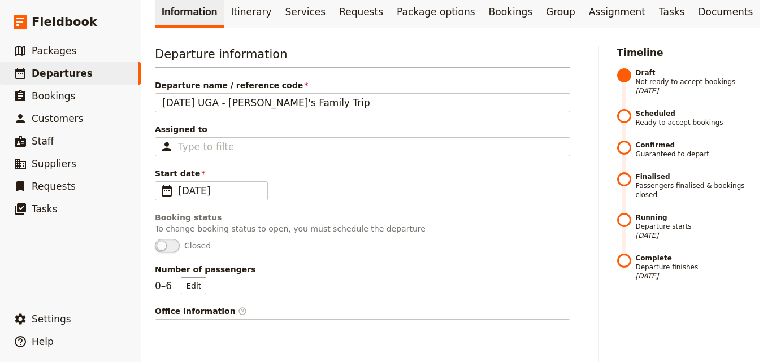
scroll to position [0, 0]
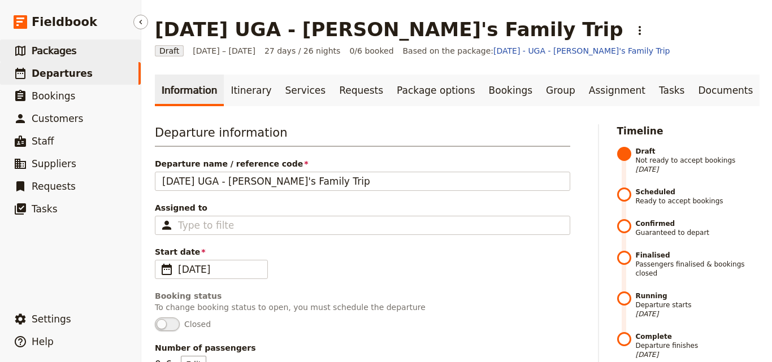
click at [59, 56] on span "Packages" at bounding box center [54, 50] width 45 height 11
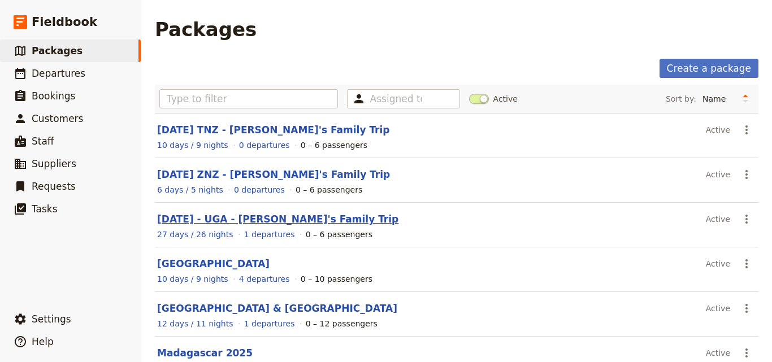
click at [228, 220] on link "[DATE] - UGA - [PERSON_NAME]'s Family Trip" at bounding box center [277, 219] width 241 height 11
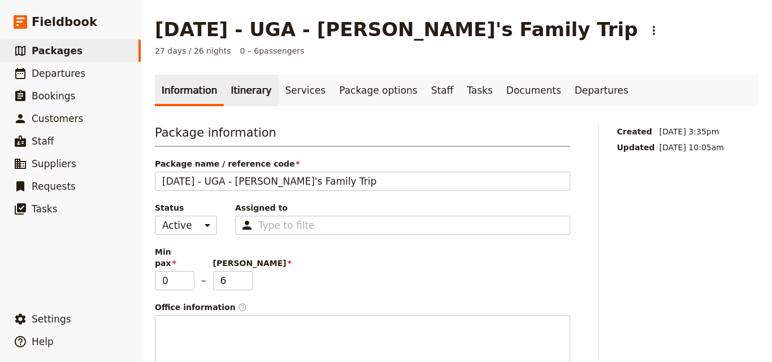
click at [242, 101] on link "Itinerary" at bounding box center [251, 91] width 54 height 32
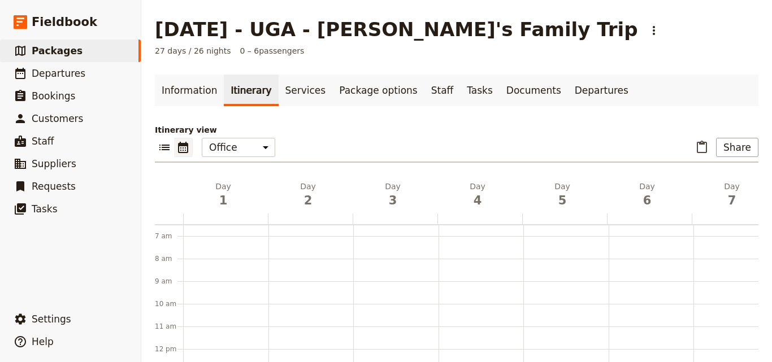
scroll to position [267, 0]
click at [198, 105] on link "Information" at bounding box center [189, 91] width 69 height 32
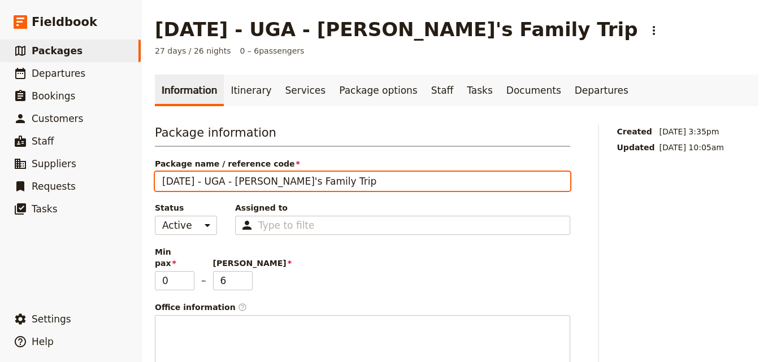
click at [331, 180] on input "[DATE] - UGA - [PERSON_NAME]'s Family Trip" at bounding box center [362, 181] width 415 height 19
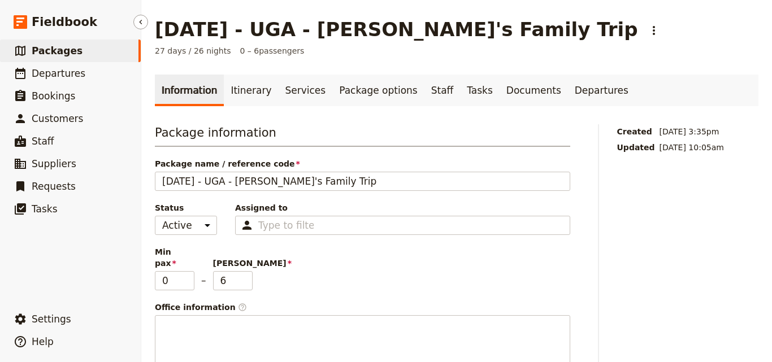
click at [55, 53] on span "Packages" at bounding box center [57, 50] width 51 height 11
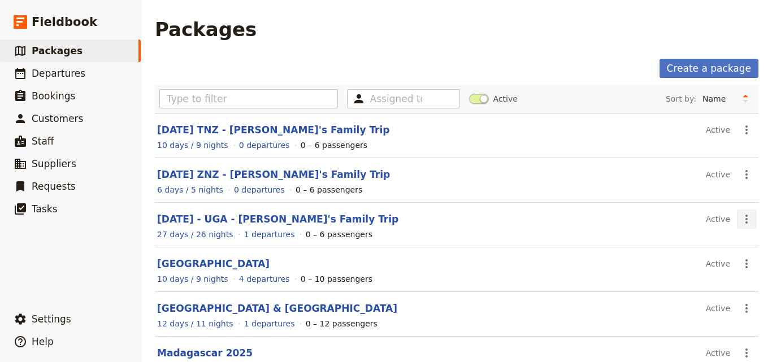
click at [746, 220] on icon "Actions" at bounding box center [747, 219] width 2 height 9
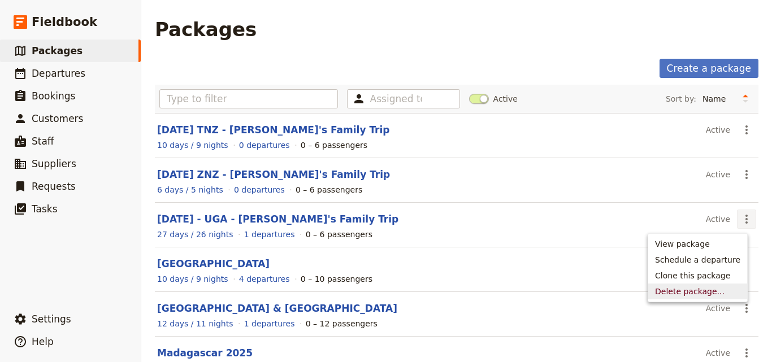
click at [721, 286] on span "Delete package..." at bounding box center [690, 291] width 70 height 11
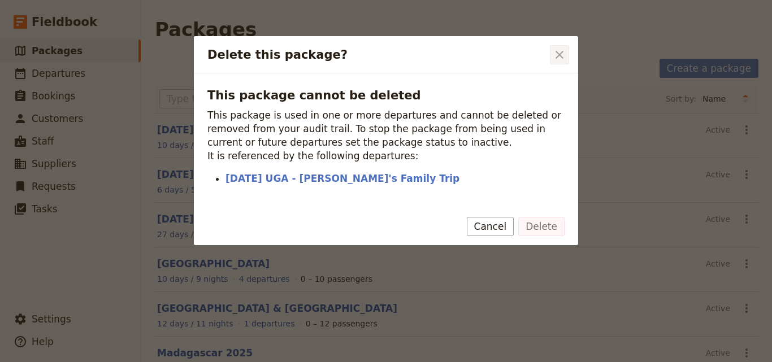
click at [553, 51] on icon "Close dialog" at bounding box center [560, 55] width 14 height 14
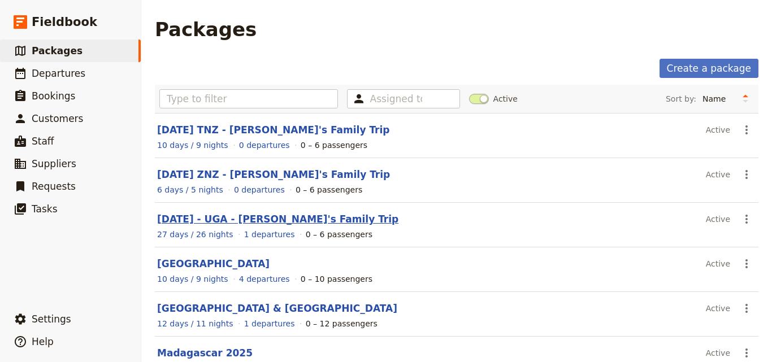
click at [241, 222] on link "[DATE] - UGA - [PERSON_NAME]'s Family Trip" at bounding box center [277, 219] width 241 height 11
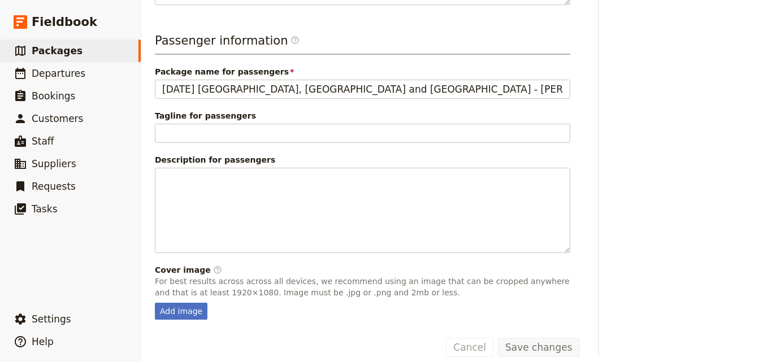
scroll to position [397, 0]
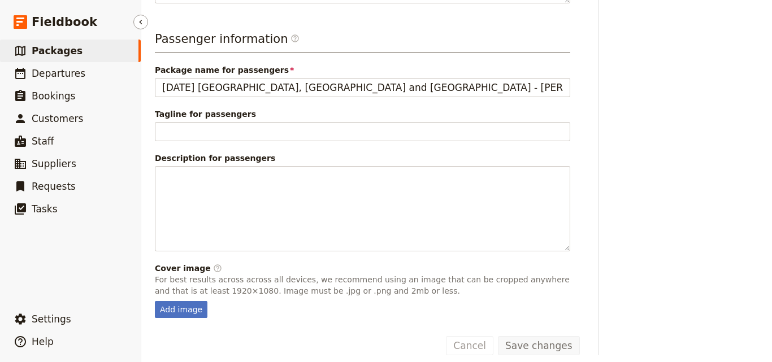
click at [80, 62] on link "​ Packages" at bounding box center [70, 51] width 141 height 23
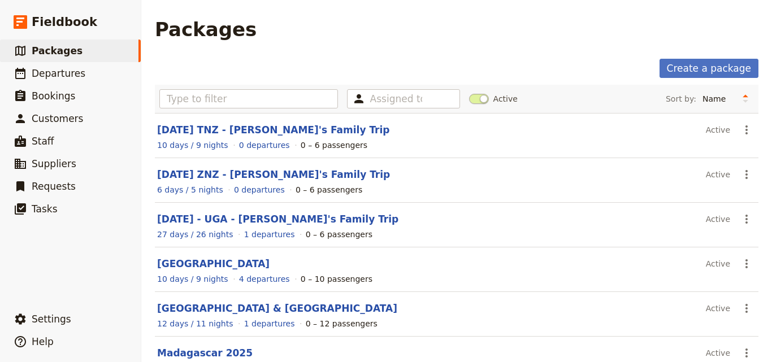
scroll to position [253, 0]
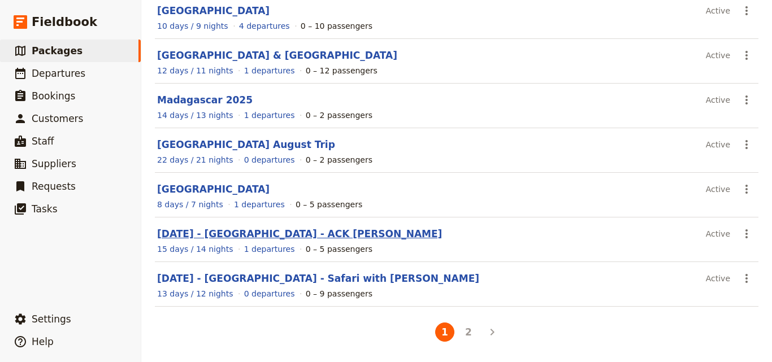
click at [226, 235] on link "[DATE] - [GEOGRAPHIC_DATA] - ACK [PERSON_NAME]" at bounding box center [299, 233] width 285 height 11
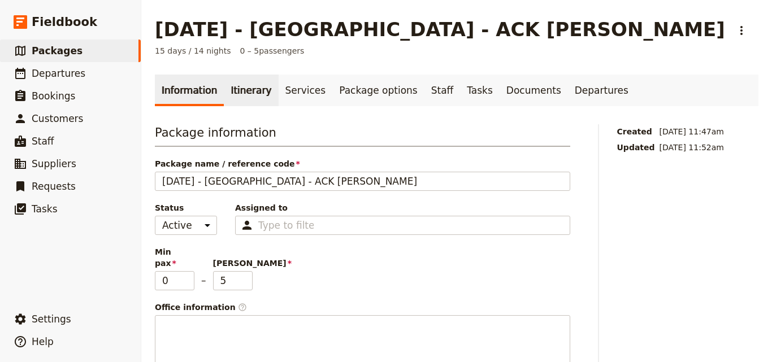
click at [248, 96] on link "Itinerary" at bounding box center [251, 91] width 54 height 32
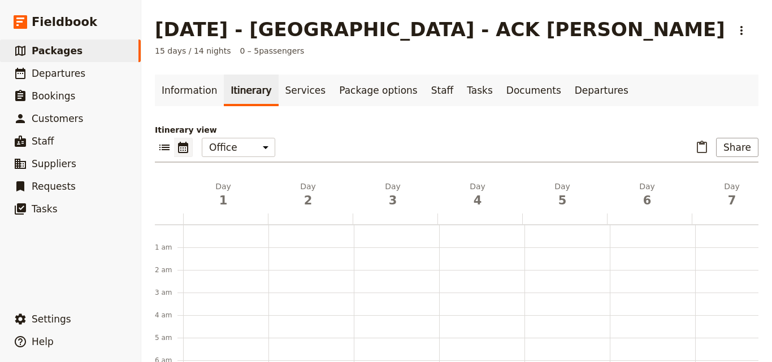
scroll to position [147, 0]
click at [29, 68] on link "​ Departures" at bounding box center [70, 73] width 141 height 23
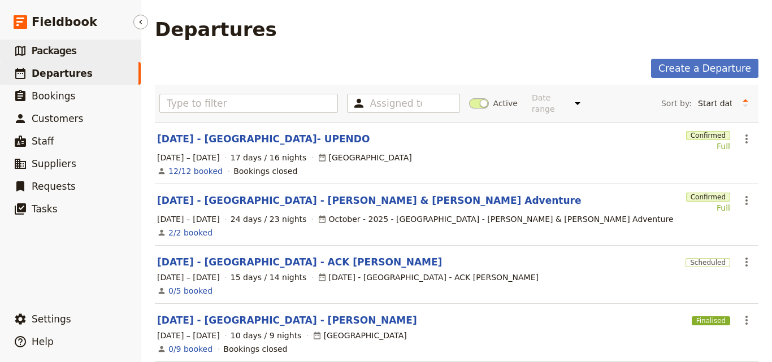
click at [98, 51] on link "​ Packages" at bounding box center [70, 51] width 141 height 23
